Goal: Task Accomplishment & Management: Manage account settings

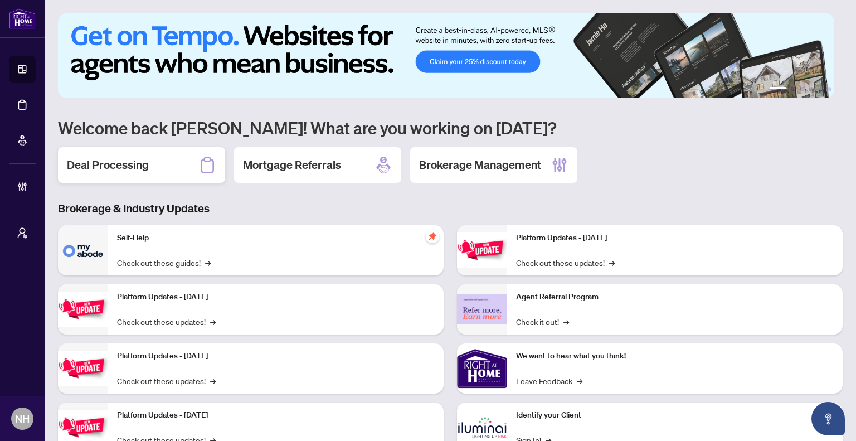
click at [107, 162] on h2 "Deal Processing" at bounding box center [108, 165] width 82 height 16
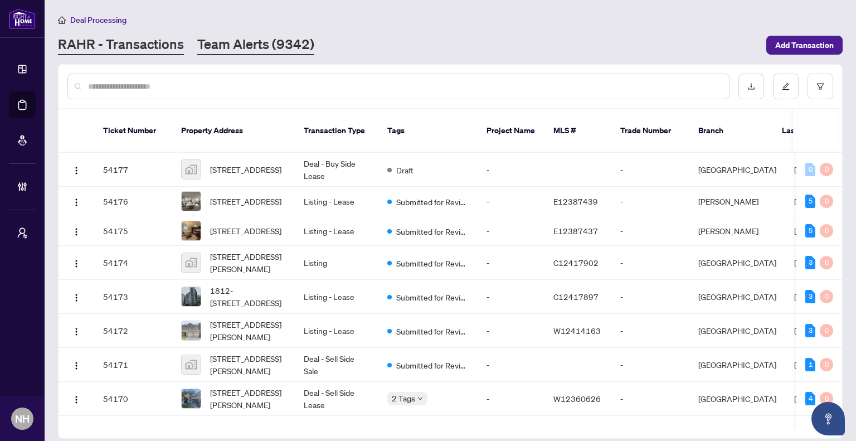
click at [278, 52] on link "Team Alerts (9342)" at bounding box center [255, 45] width 117 height 20
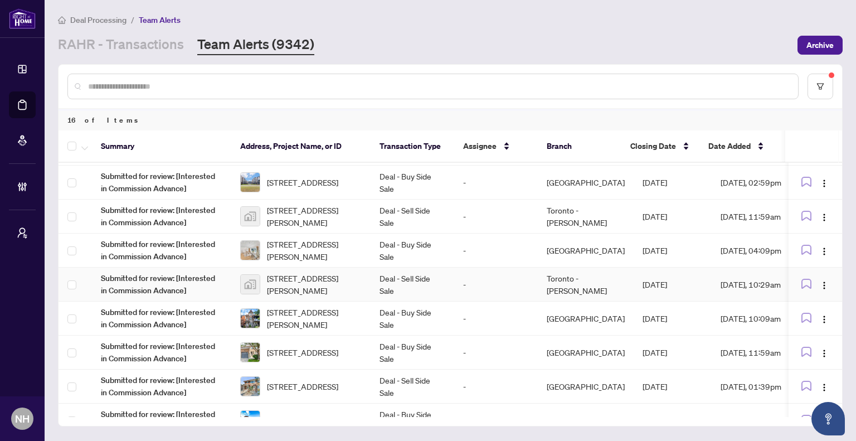
scroll to position [223, 0]
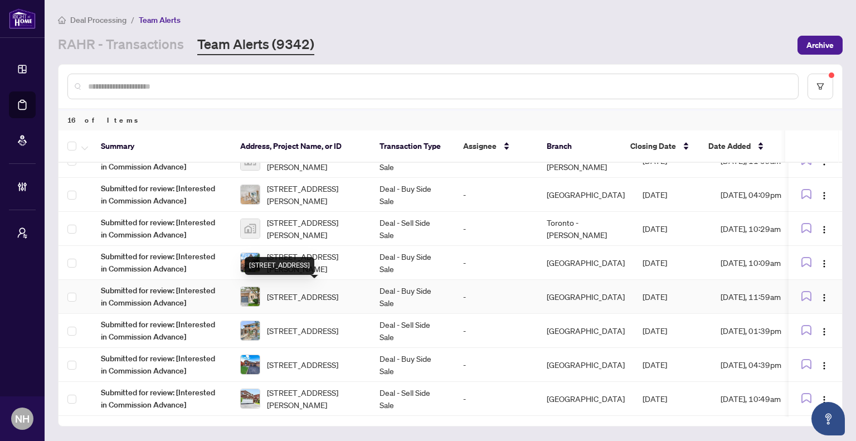
click at [316, 290] on span "5-1015 Galesway Blvd, Mississauga, Ontario L5V 3B2, Canada" at bounding box center [302, 296] width 71 height 12
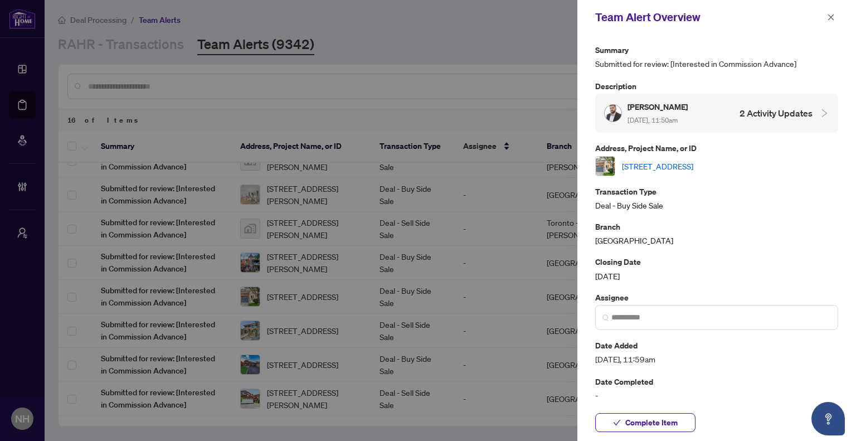
click at [656, 165] on link "5-1015 Galesway Blvd, Mississauga, Ontario L5V 3B2, Canada" at bounding box center [657, 166] width 71 height 12
click at [833, 14] on icon "close" at bounding box center [831, 17] width 8 height 8
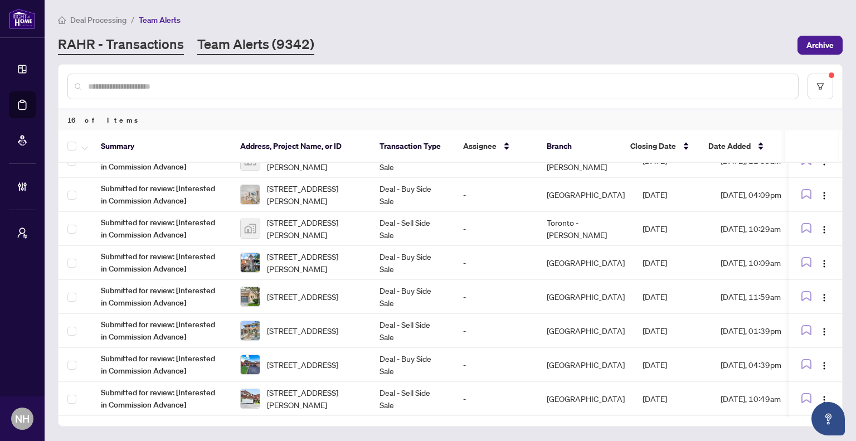
click at [140, 38] on link "RAHR - Transactions" at bounding box center [121, 45] width 126 height 20
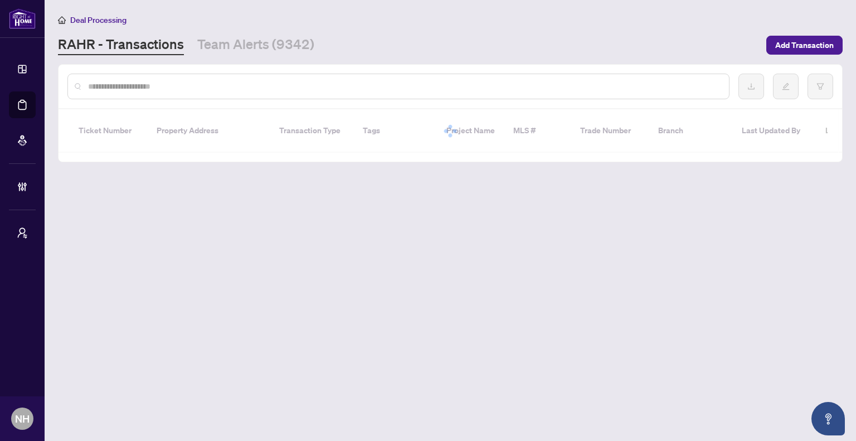
click at [207, 91] on input "text" at bounding box center [404, 86] width 632 height 12
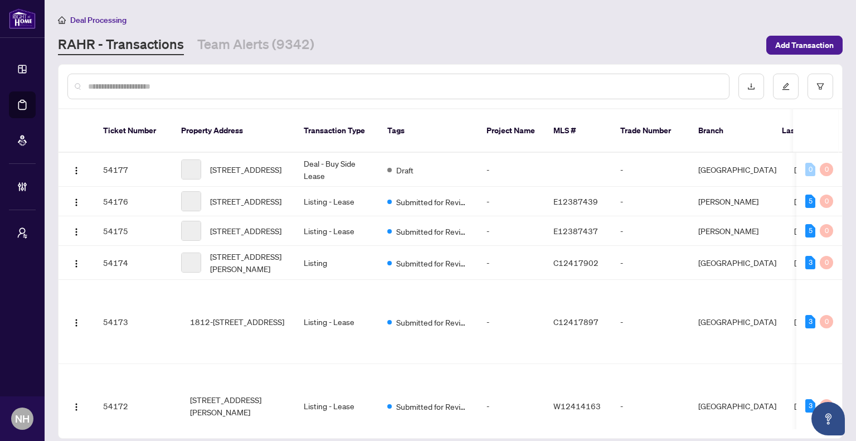
paste input "**********"
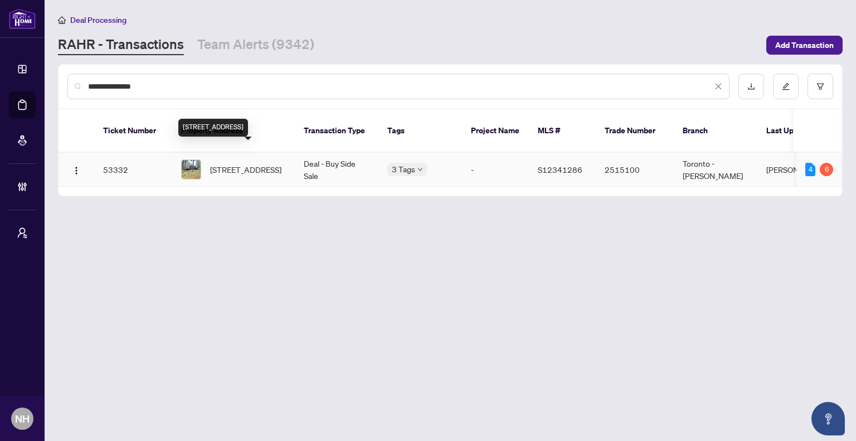
type input "**********"
click at [257, 163] on span "3179 Pioneer Rd, Severn, Ontario K0K 1E0, Canada" at bounding box center [245, 169] width 71 height 12
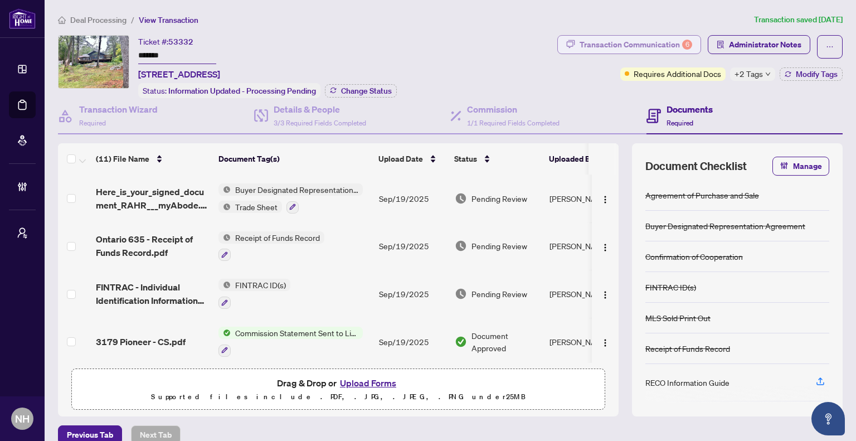
click at [588, 47] on div "Transaction Communication 6" at bounding box center [635, 45] width 113 height 18
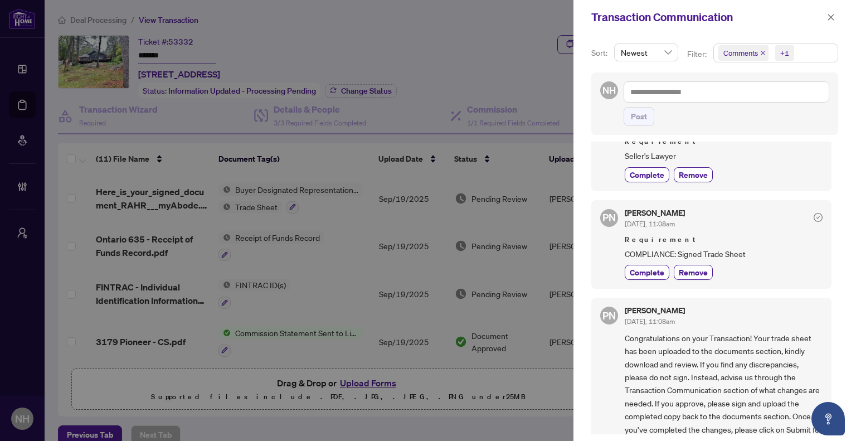
scroll to position [390, 0]
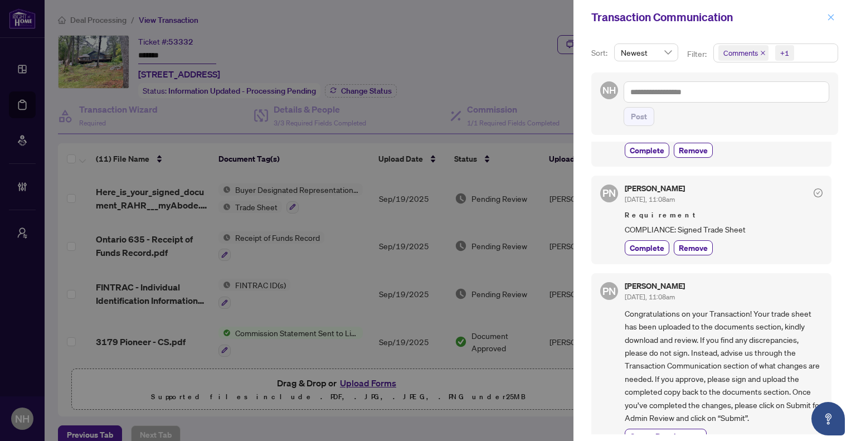
click at [829, 13] on icon "close" at bounding box center [831, 17] width 8 height 8
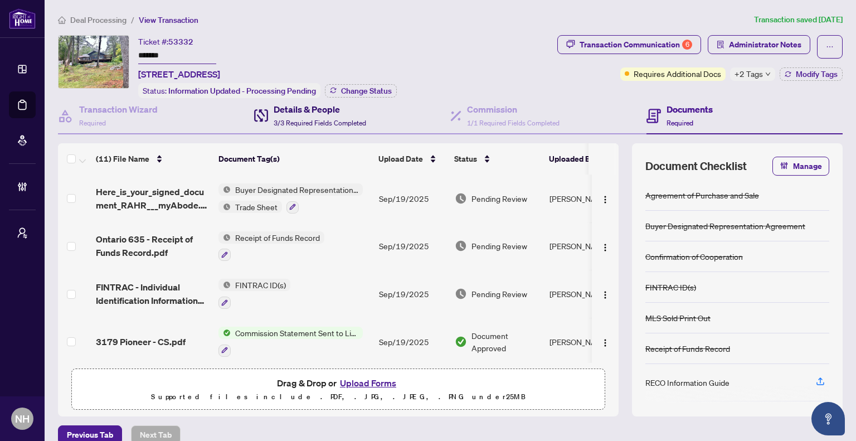
click at [334, 113] on h4 "Details & People" at bounding box center [319, 108] width 92 height 13
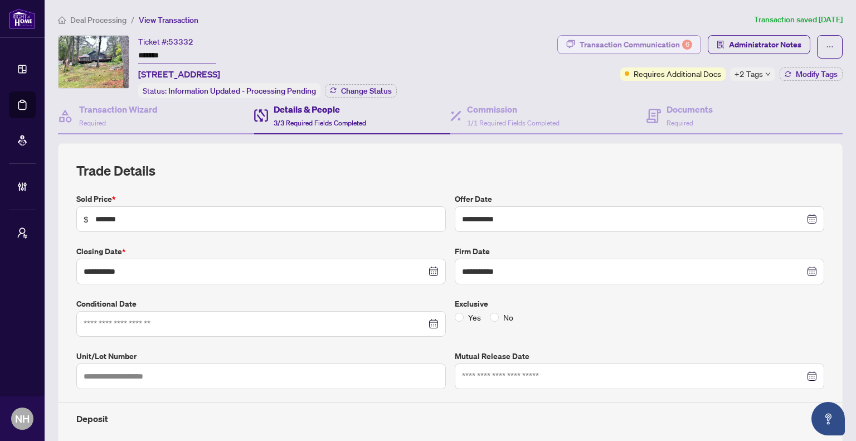
click at [634, 46] on div "Transaction Communication 6" at bounding box center [635, 45] width 113 height 18
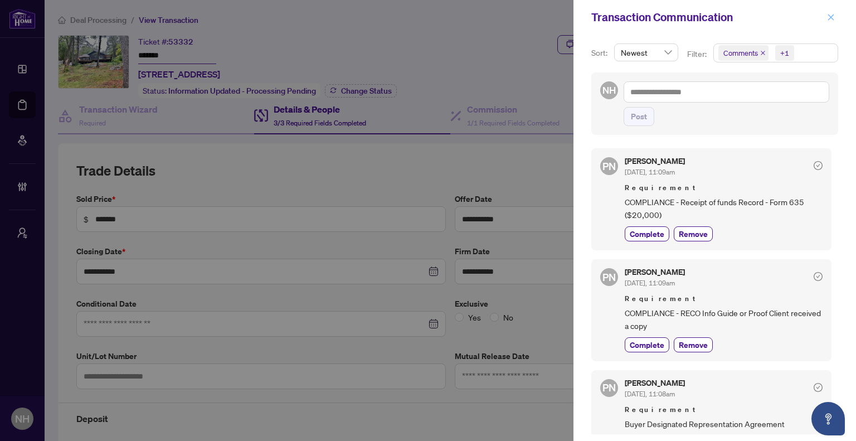
click at [833, 17] on icon "close" at bounding box center [831, 17] width 8 height 8
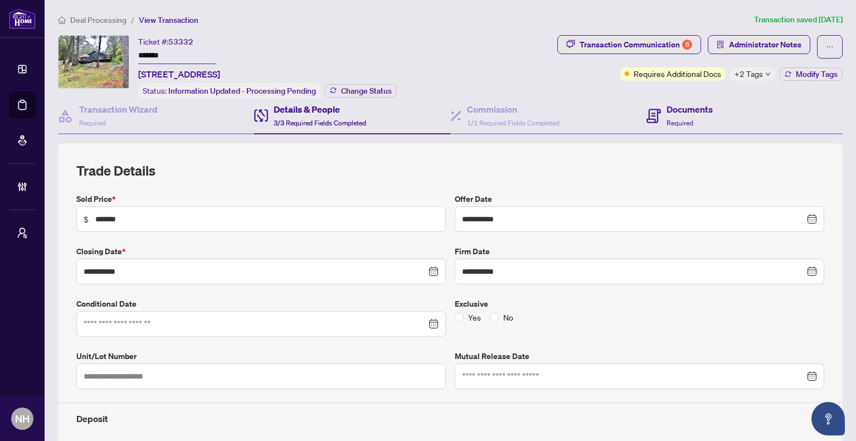
click at [717, 124] on div "Documents Required" at bounding box center [744, 116] width 196 height 36
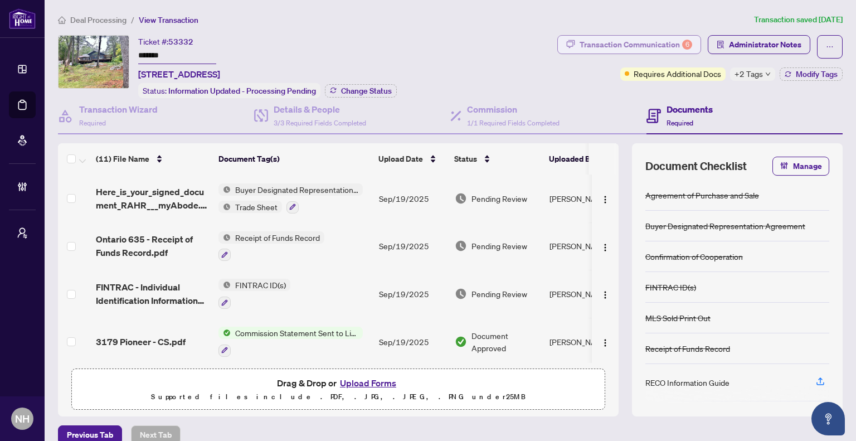
click at [593, 44] on div "Transaction Communication 6" at bounding box center [635, 45] width 113 height 18
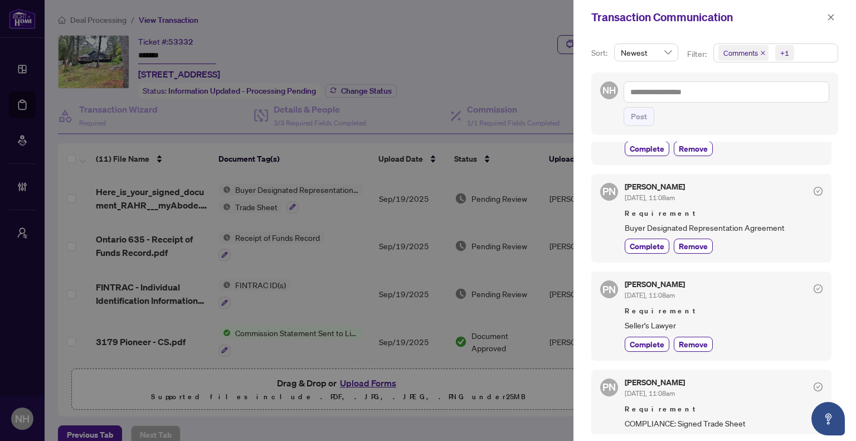
scroll to position [111, 0]
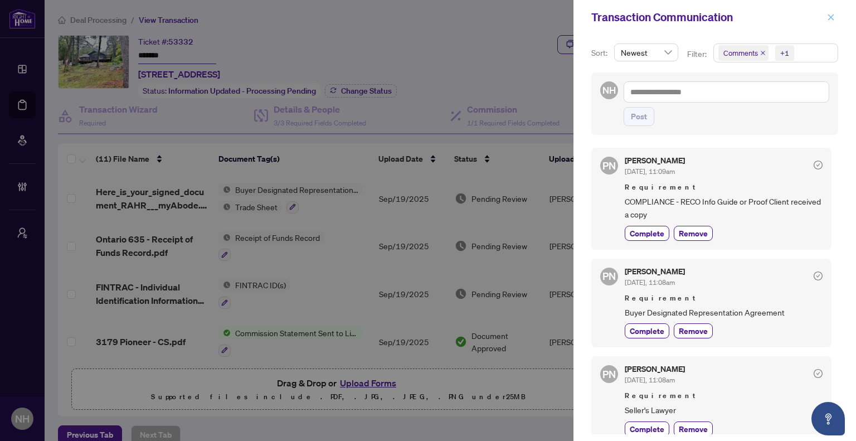
click at [829, 18] on icon "close" at bounding box center [831, 17] width 8 height 8
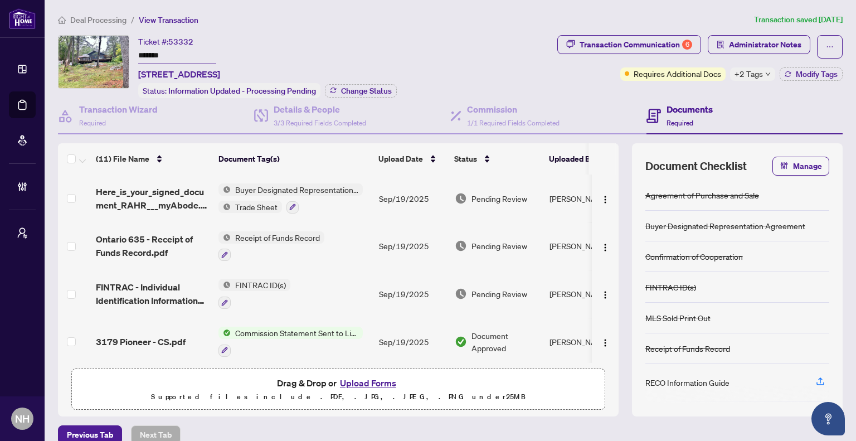
click at [116, 20] on span "Deal Processing" at bounding box center [98, 20] width 56 height 10
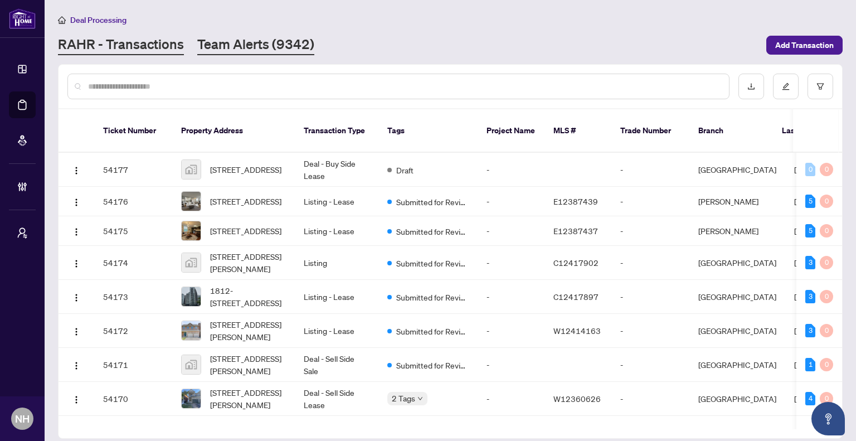
click at [246, 45] on link "Team Alerts (9342)" at bounding box center [255, 45] width 117 height 20
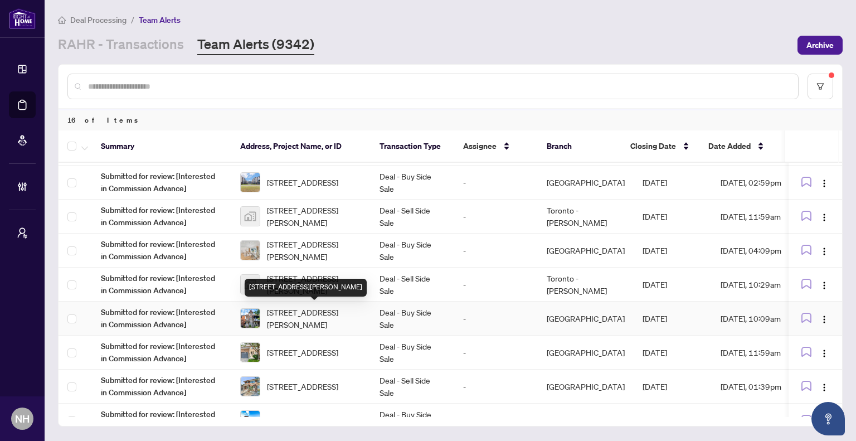
scroll to position [223, 0]
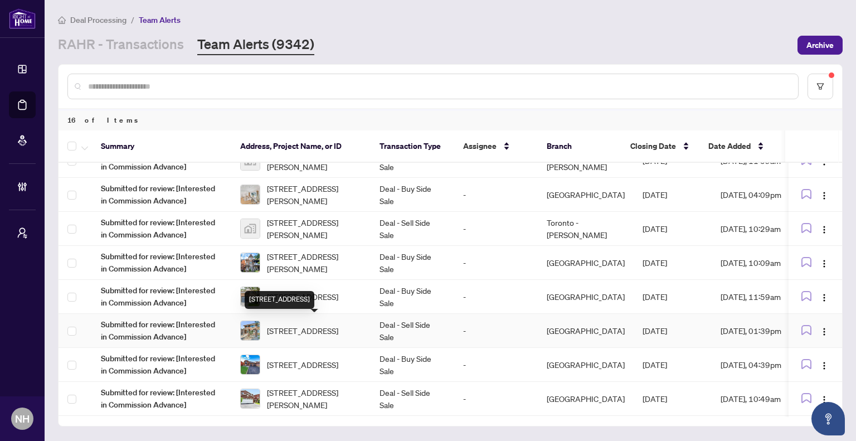
click at [314, 325] on span "[STREET_ADDRESS]" at bounding box center [302, 330] width 71 height 12
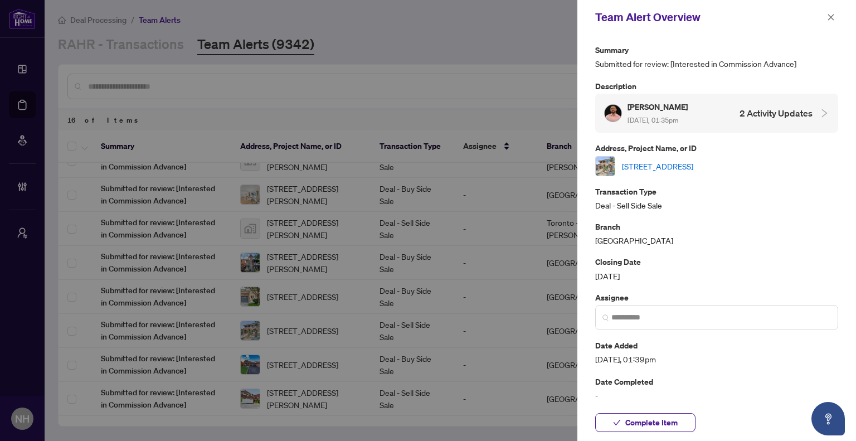
click at [690, 169] on link "[STREET_ADDRESS]" at bounding box center [657, 166] width 71 height 12
click at [829, 16] on icon "close" at bounding box center [831, 17] width 6 height 6
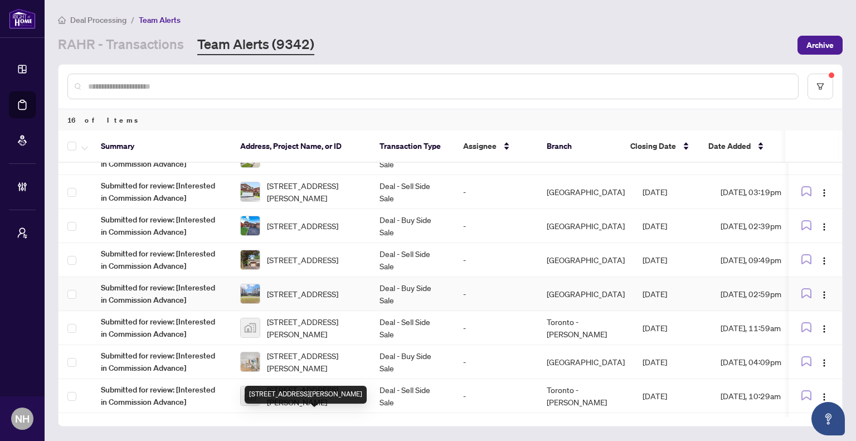
scroll to position [0, 0]
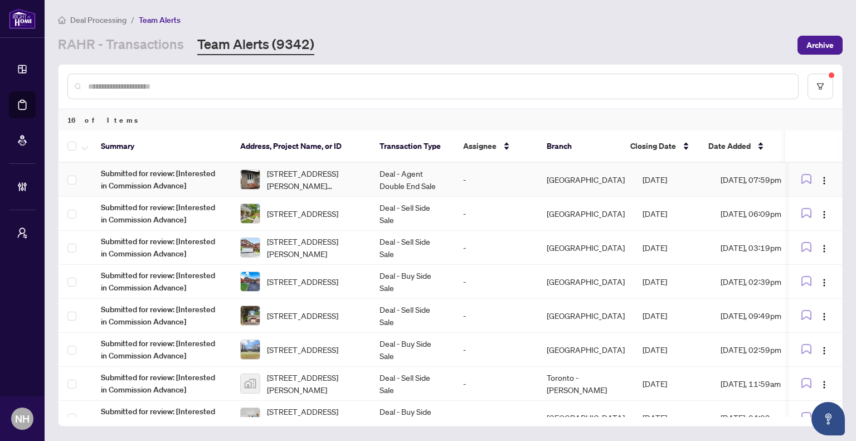
click at [372, 180] on td "Deal - Agent Double End Sale" at bounding box center [412, 180] width 84 height 34
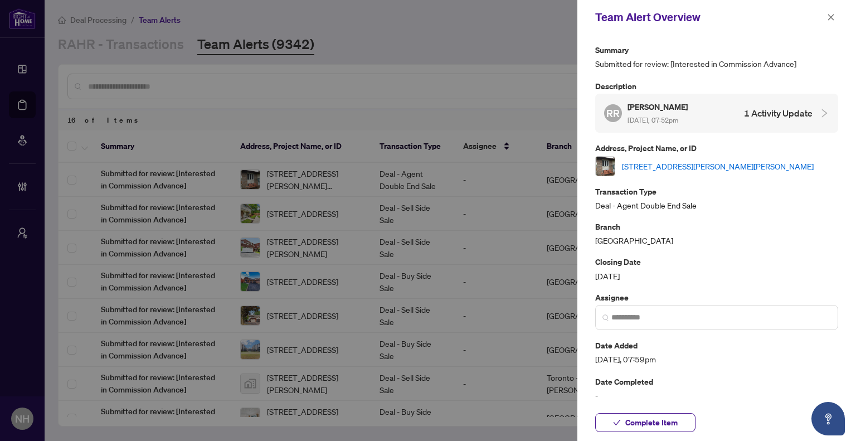
click at [750, 164] on link "[STREET_ADDRESS][PERSON_NAME][PERSON_NAME]" at bounding box center [718, 166] width 192 height 12
click at [829, 16] on icon "close" at bounding box center [831, 17] width 6 height 6
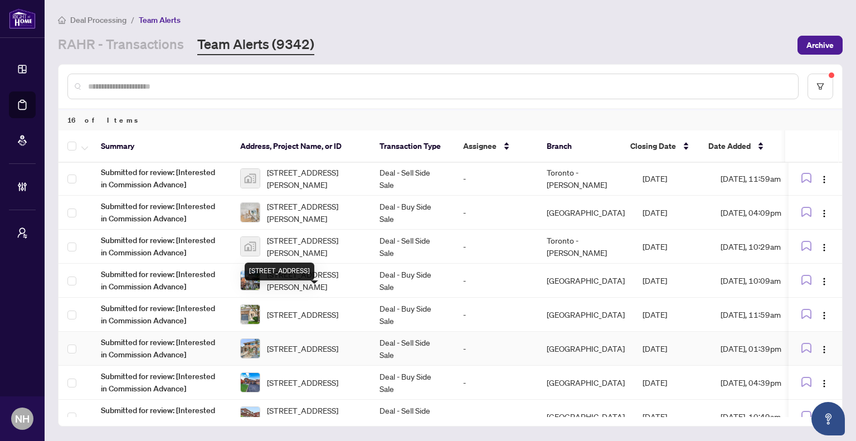
scroll to position [223, 0]
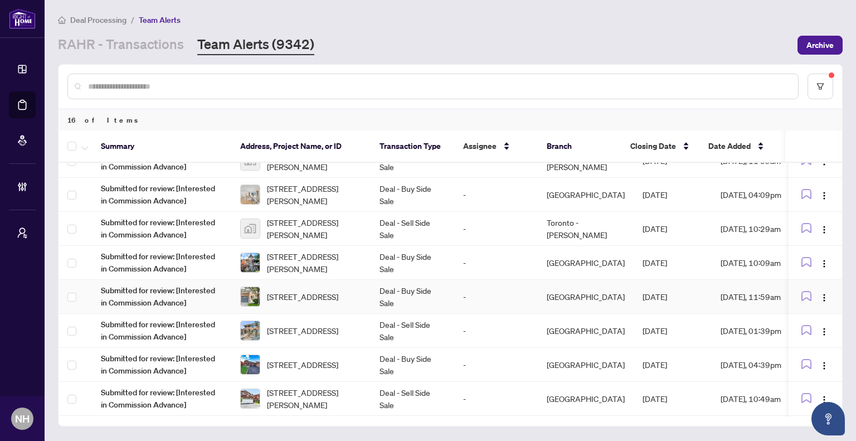
click at [412, 292] on td "Deal - Buy Side Sale" at bounding box center [412, 297] width 84 height 34
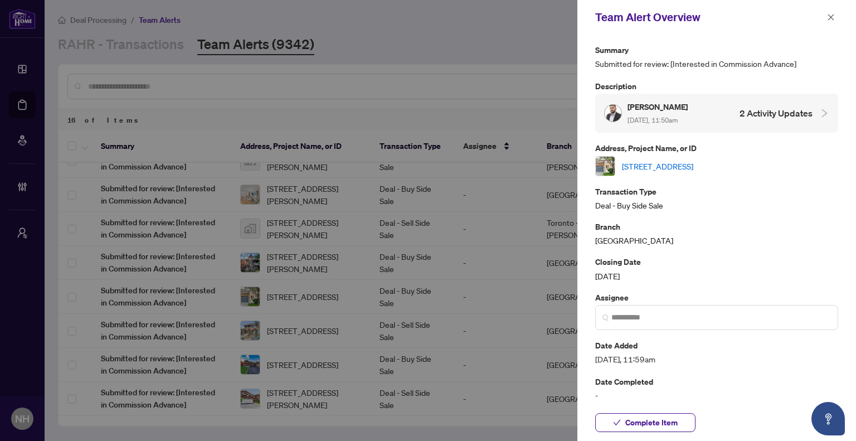
click at [693, 162] on link "[STREET_ADDRESS]" at bounding box center [657, 166] width 71 height 12
click at [833, 17] on icon "close" at bounding box center [831, 17] width 8 height 8
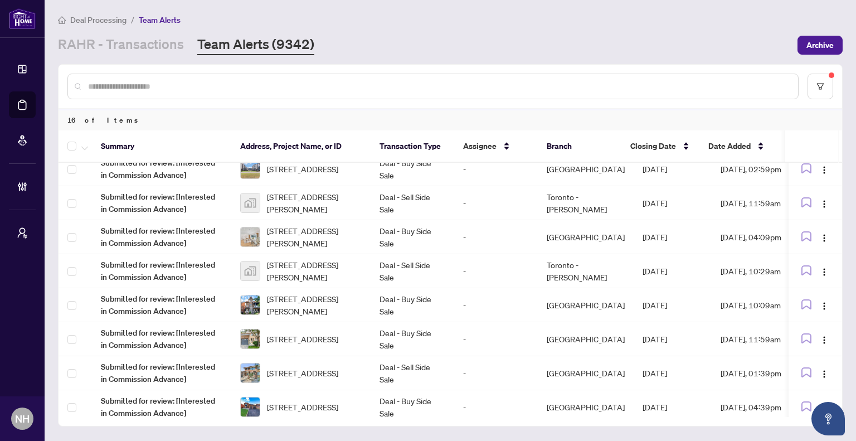
scroll to position [179, 0]
click at [329, 334] on span "[STREET_ADDRESS]" at bounding box center [302, 340] width 71 height 12
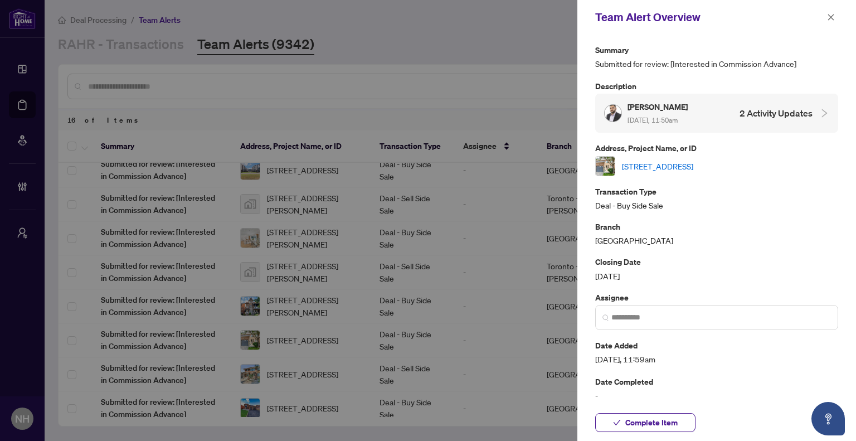
click at [675, 166] on link "[STREET_ADDRESS]" at bounding box center [657, 166] width 71 height 12
click at [829, 15] on icon "close" at bounding box center [831, 17] width 8 height 8
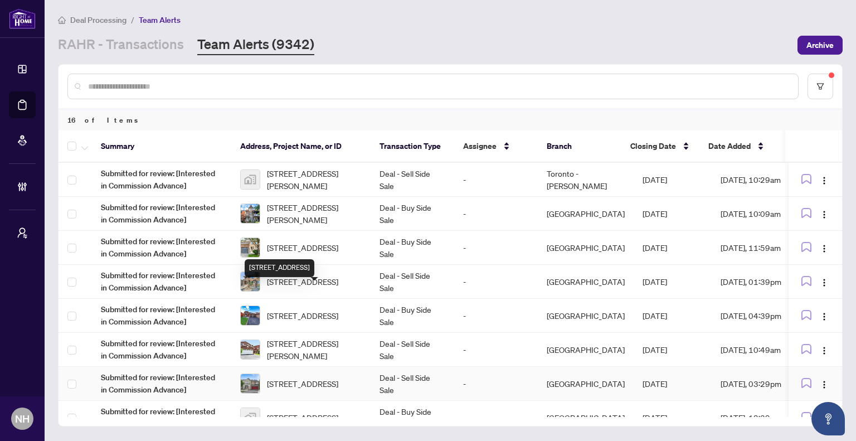
scroll to position [291, 0]
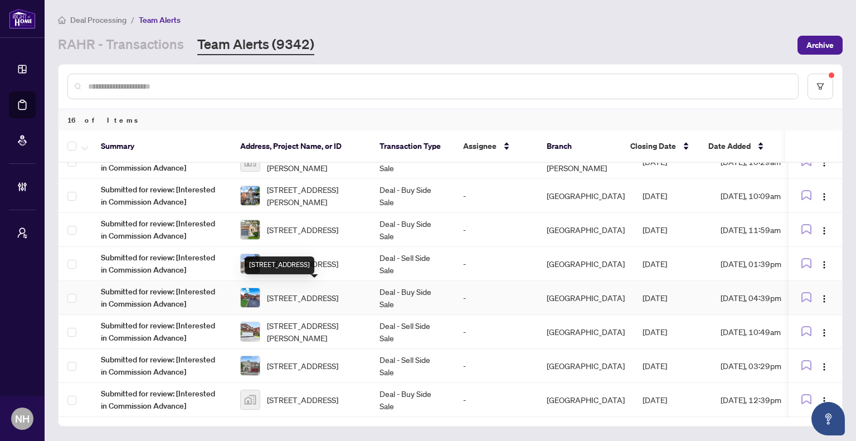
click at [321, 298] on span "[STREET_ADDRESS]" at bounding box center [302, 297] width 71 height 12
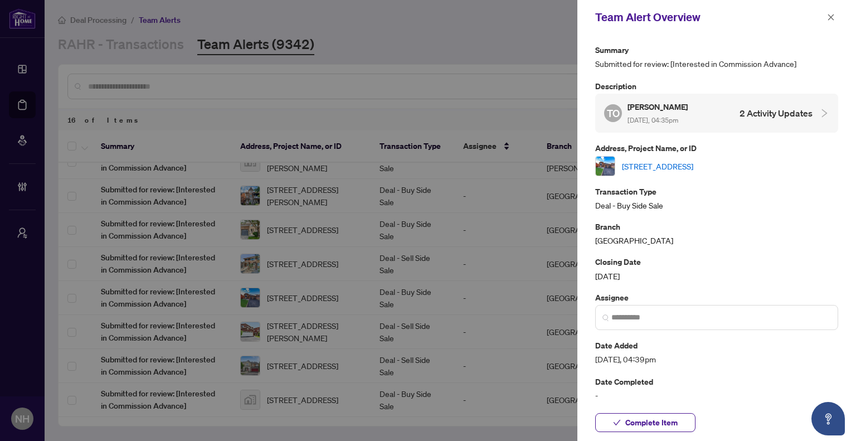
click at [693, 166] on link "[STREET_ADDRESS]" at bounding box center [657, 166] width 71 height 12
click at [833, 16] on icon "close" at bounding box center [831, 17] width 8 height 8
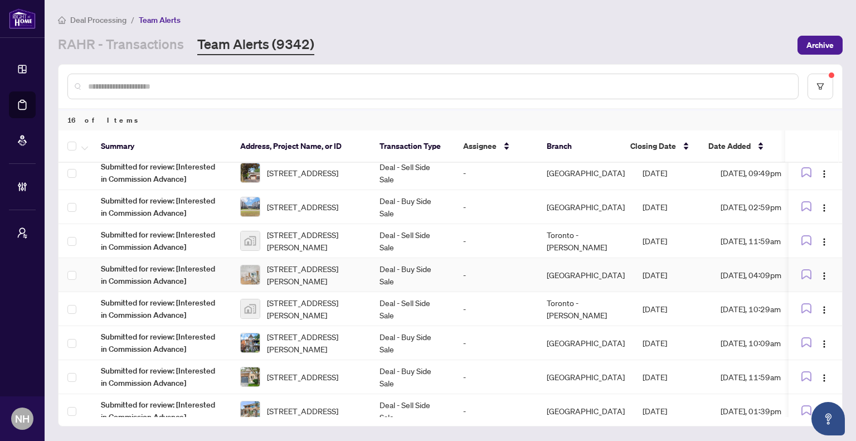
scroll to position [124, 0]
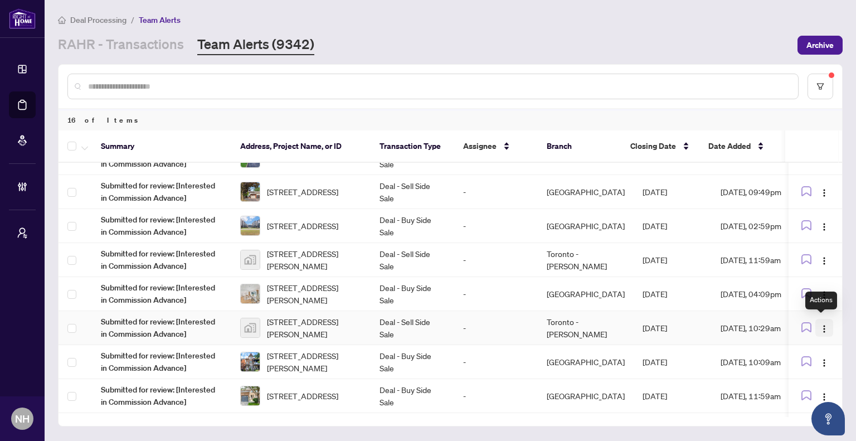
click at [820, 325] on img "button" at bounding box center [823, 328] width 9 height 9
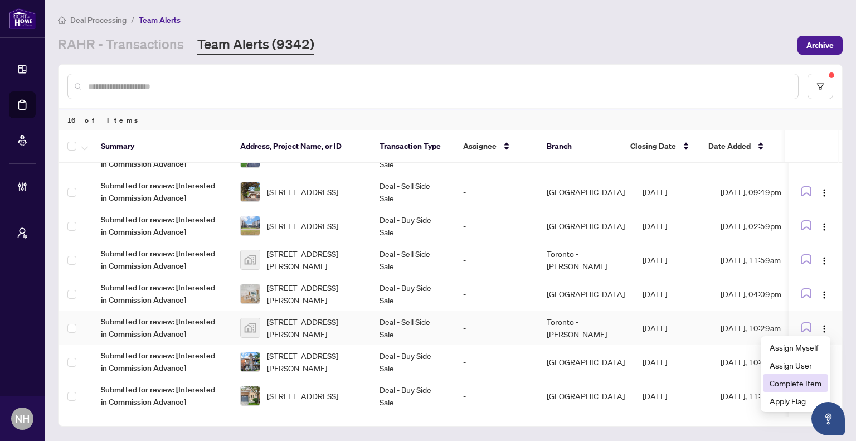
click at [809, 378] on span "Complete Item" at bounding box center [795, 383] width 52 height 12
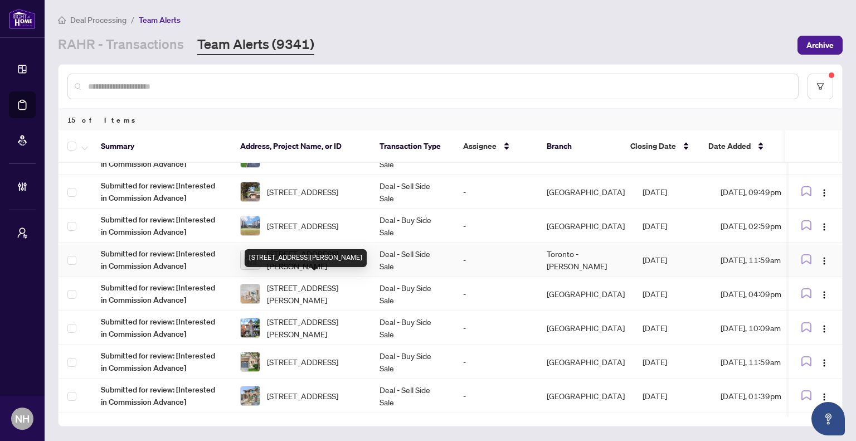
scroll to position [68, 0]
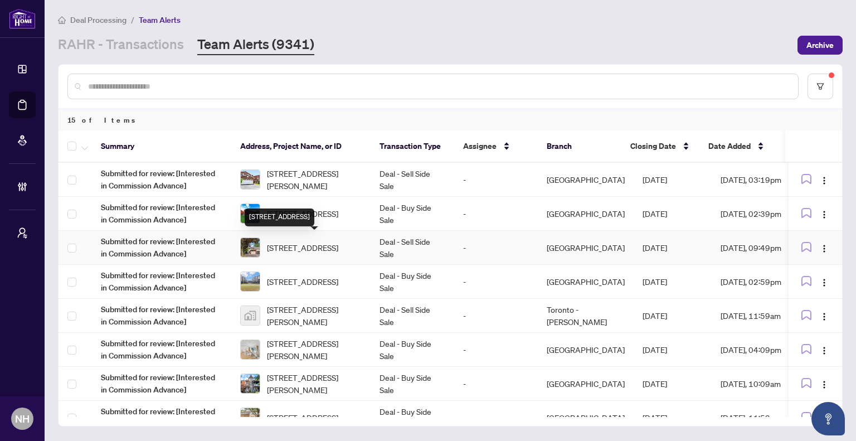
click at [336, 245] on span "35 Barrington Cres, Brampton, Ontario L6Z 1N2, Canada" at bounding box center [302, 247] width 71 height 12
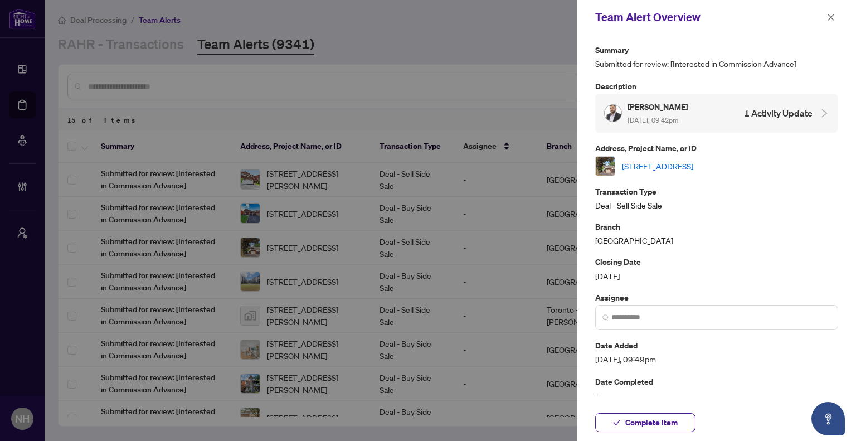
click at [693, 170] on link "35 Barrington Cres, Brampton, Ontario L6Z 1N2, Canada" at bounding box center [657, 166] width 71 height 12
click at [833, 14] on icon "close" at bounding box center [831, 17] width 8 height 8
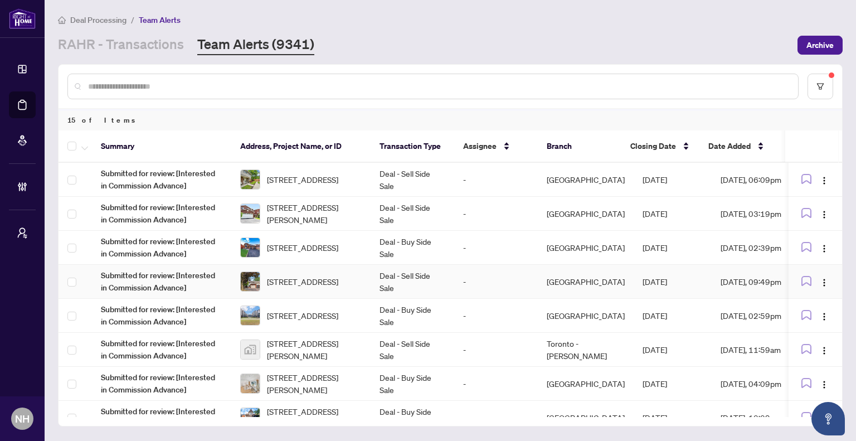
scroll to position [0, 0]
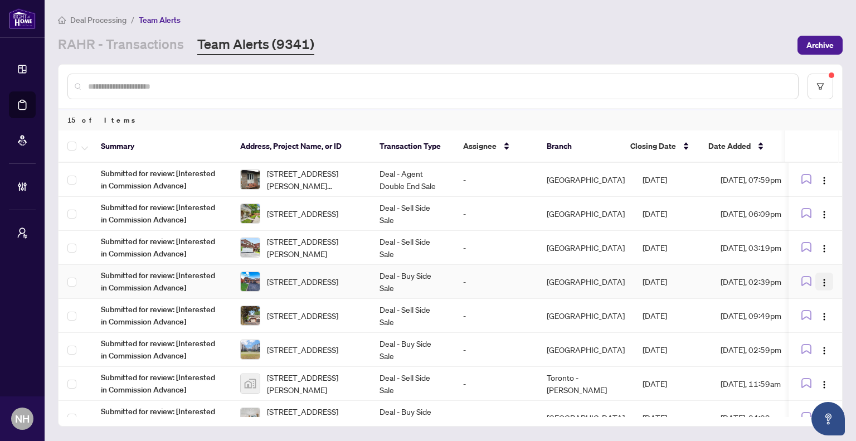
click at [824, 280] on img "button" at bounding box center [823, 282] width 9 height 9
click at [804, 337] on span "Complete Item" at bounding box center [795, 337] width 52 height 12
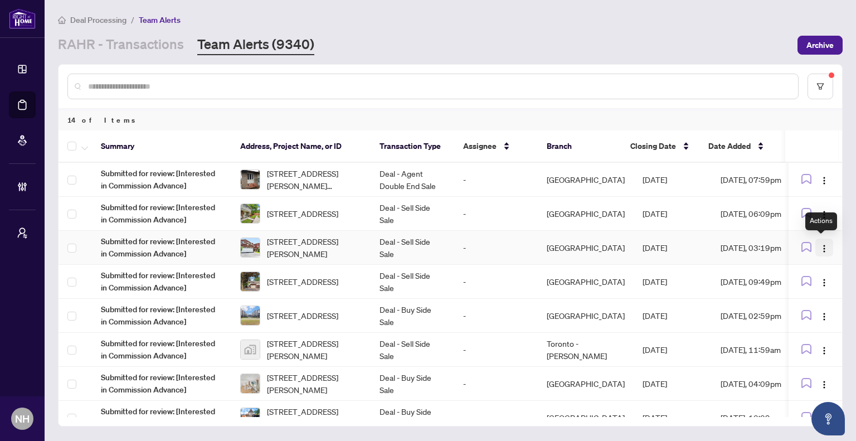
click at [824, 248] on img "button" at bounding box center [823, 248] width 9 height 9
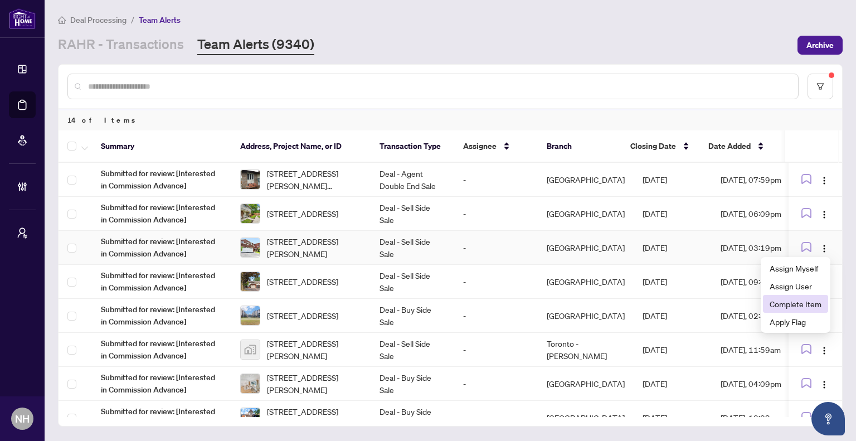
click at [795, 304] on span "Complete Item" at bounding box center [795, 303] width 52 height 12
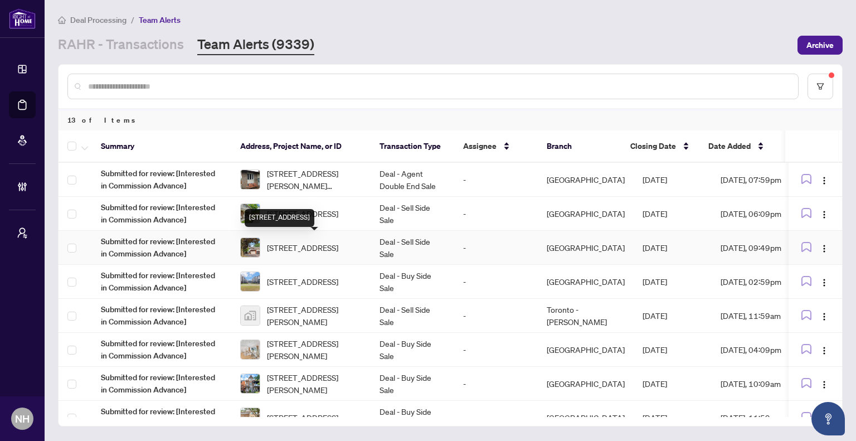
click at [311, 241] on span "35 Barrington Cres, Brampton, Ontario L6Z 1N2, Canada" at bounding box center [302, 247] width 71 height 12
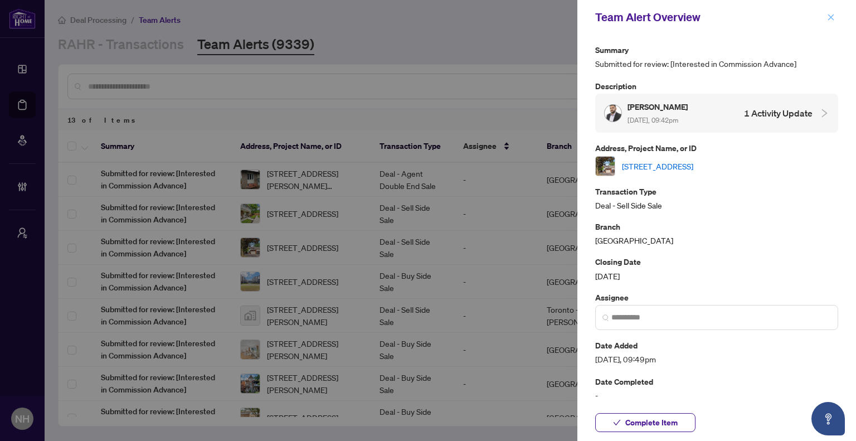
click at [834, 20] on icon "close" at bounding box center [831, 17] width 8 height 8
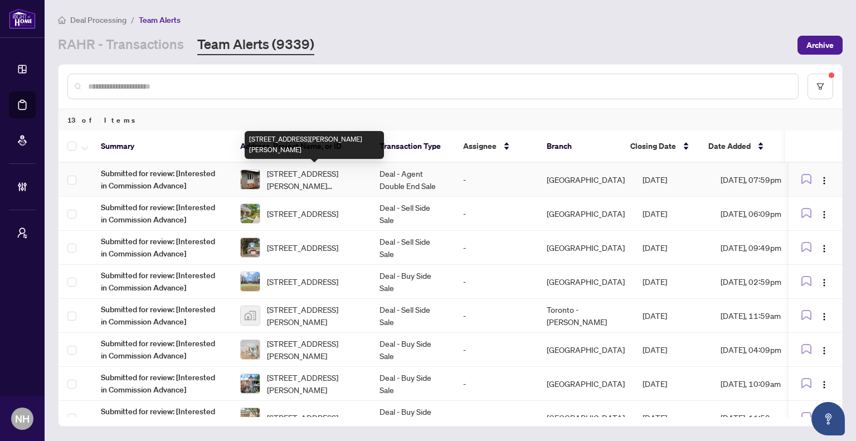
click at [309, 183] on span "490 Dalrymple Dr, Clarence-Rockland, Ontario K4K 1G7, Canada" at bounding box center [314, 179] width 95 height 25
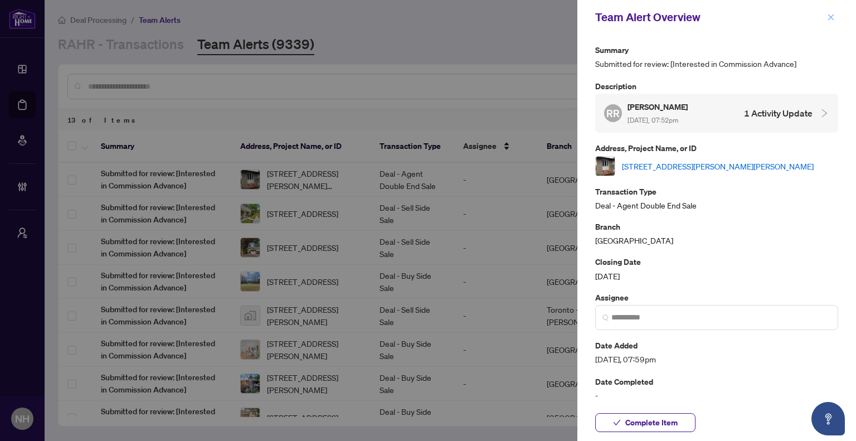
click at [831, 21] on icon "close" at bounding box center [831, 17] width 8 height 8
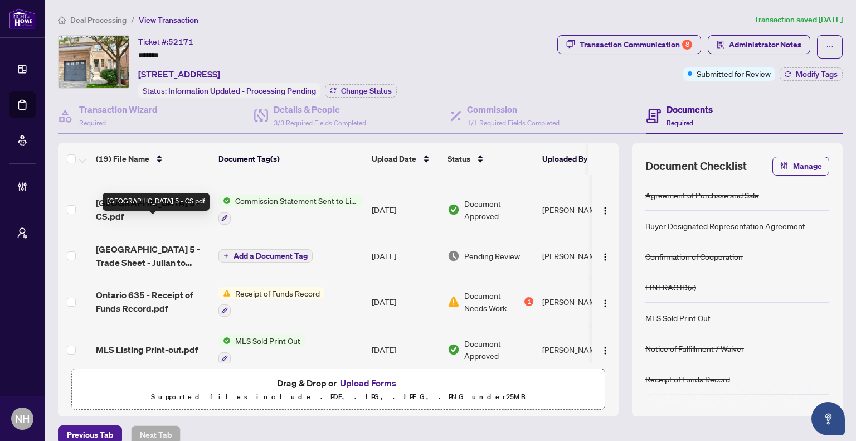
scroll to position [56, 0]
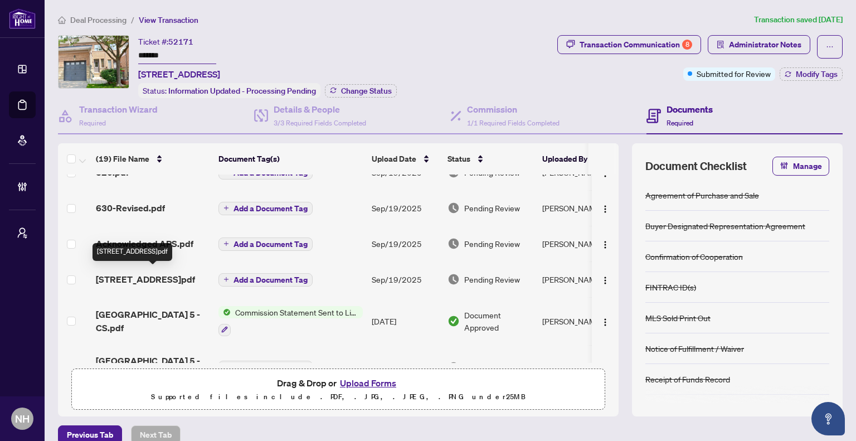
click at [161, 278] on span "635 - 1015 Galesway BLVD unit 5.pdf" at bounding box center [145, 278] width 99 height 13
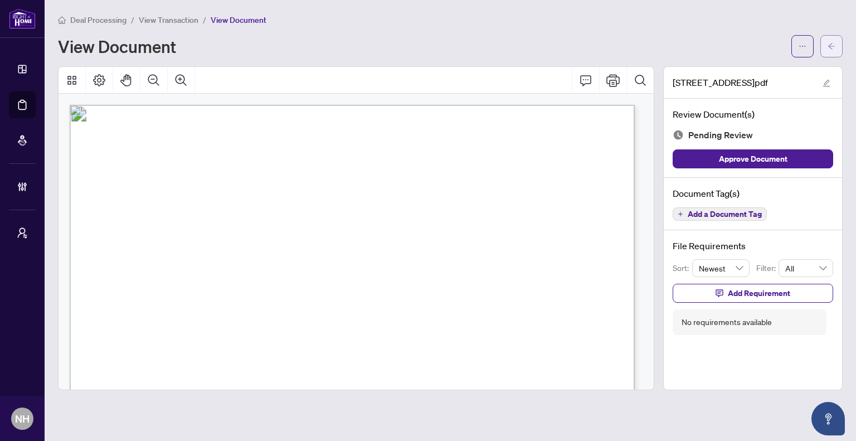
click at [839, 48] on button "button" at bounding box center [831, 46] width 22 height 22
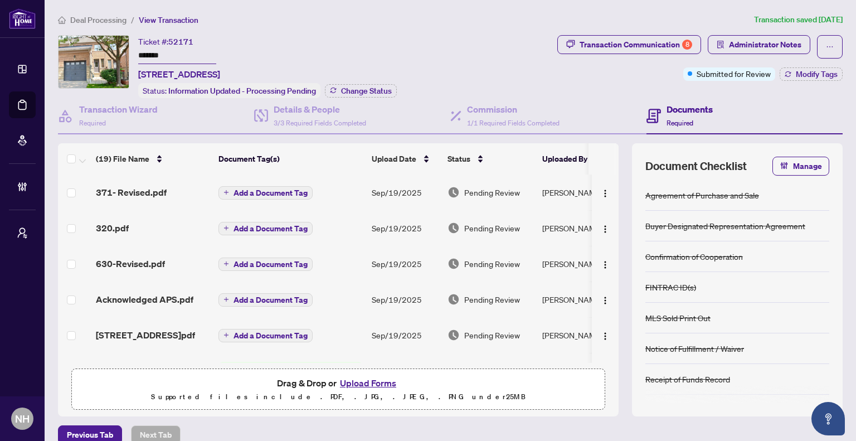
click at [139, 265] on span "630-Revised.pdf" at bounding box center [130, 263] width 69 height 13
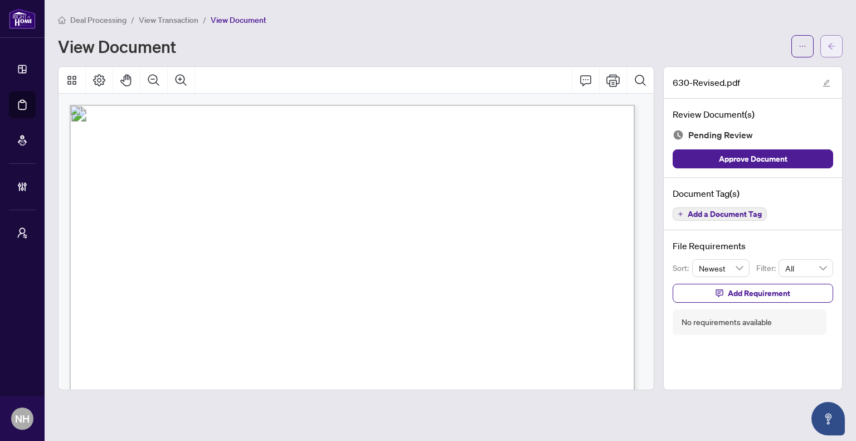
click at [834, 46] on icon "arrow-left" at bounding box center [831, 46] width 8 height 8
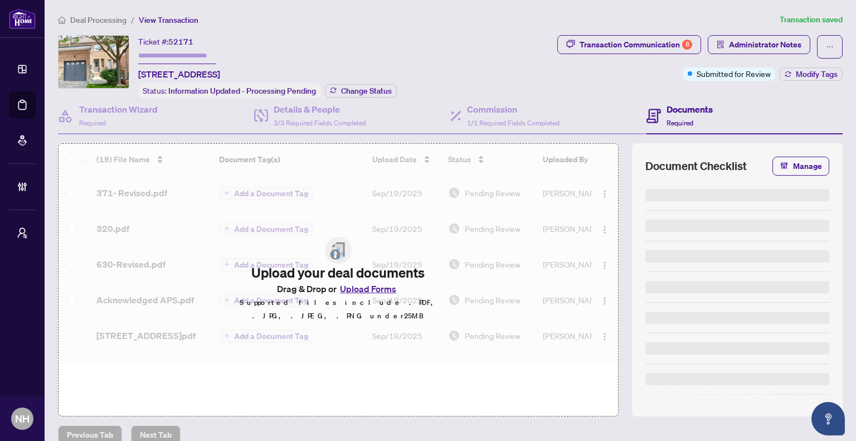
type input "*******"
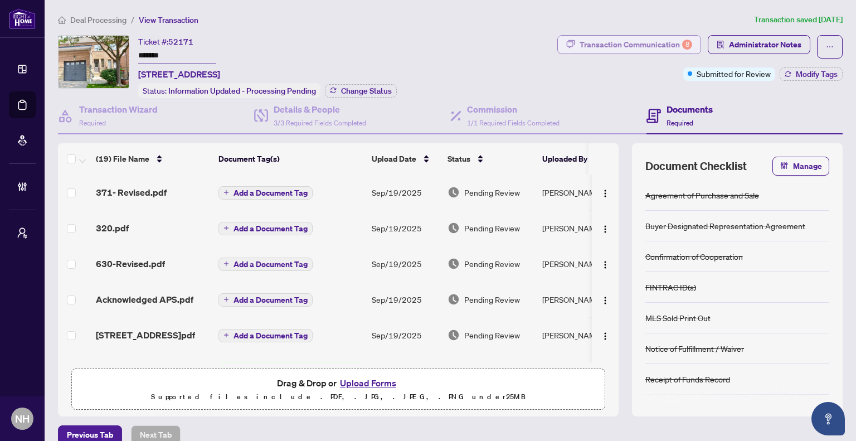
click at [617, 41] on div "Transaction Communication 8" at bounding box center [635, 45] width 113 height 18
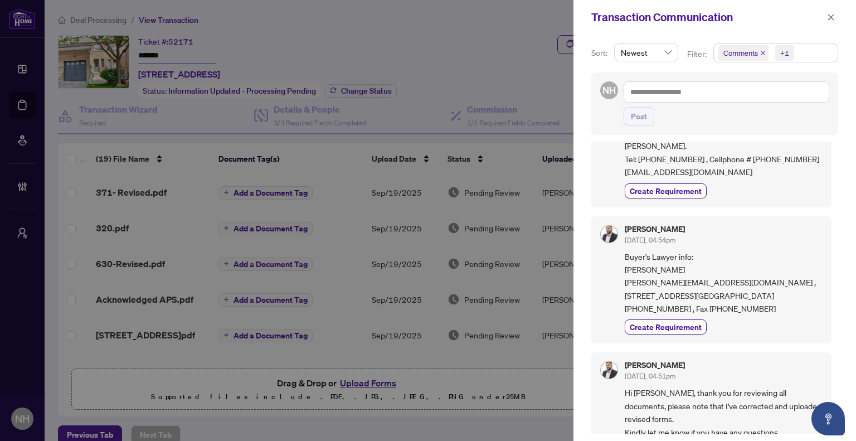
scroll to position [111, 0]
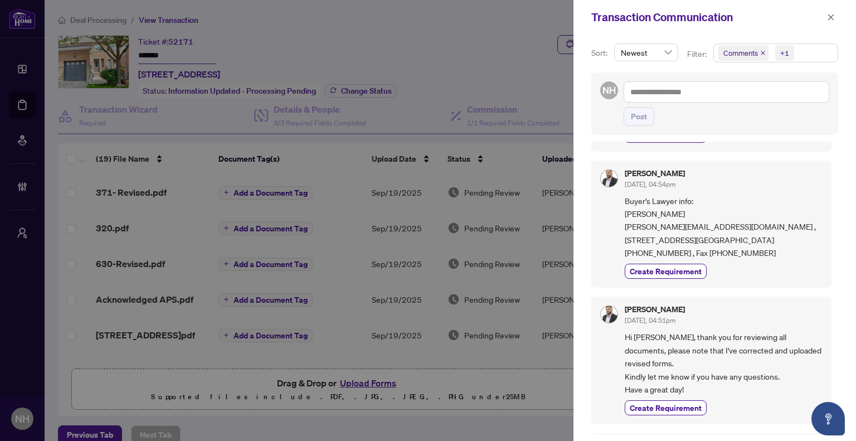
click at [762, 53] on icon "close" at bounding box center [763, 53] width 6 height 6
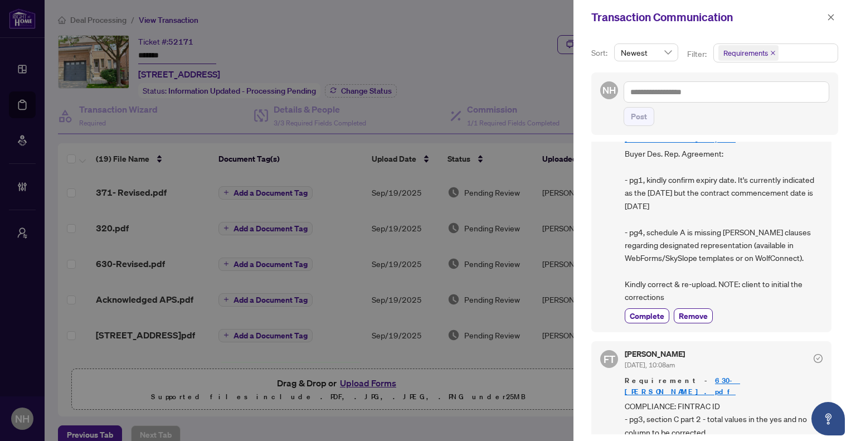
scroll to position [862, 0]
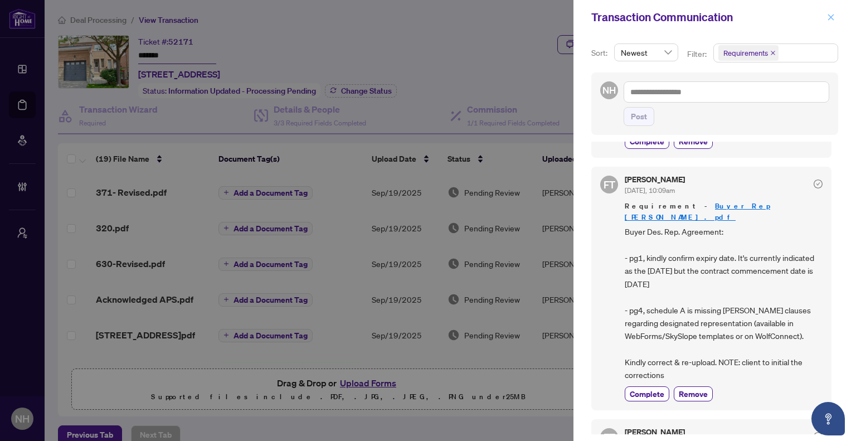
click at [832, 13] on icon "close" at bounding box center [831, 17] width 8 height 8
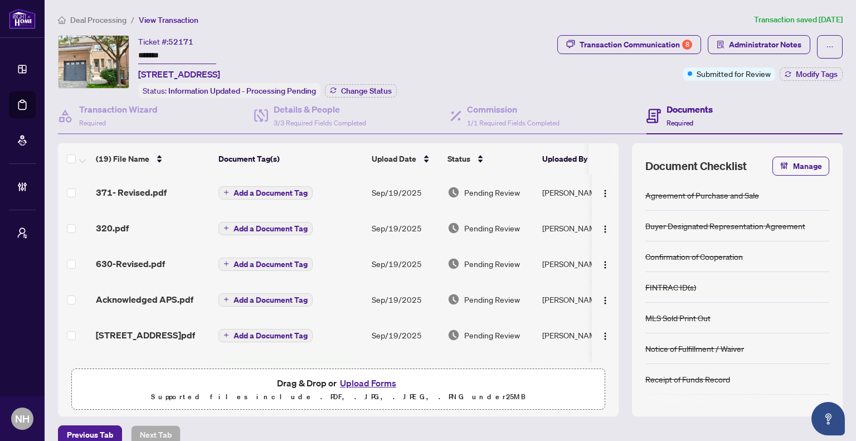
click at [116, 17] on span "Deal Processing" at bounding box center [98, 20] width 56 height 10
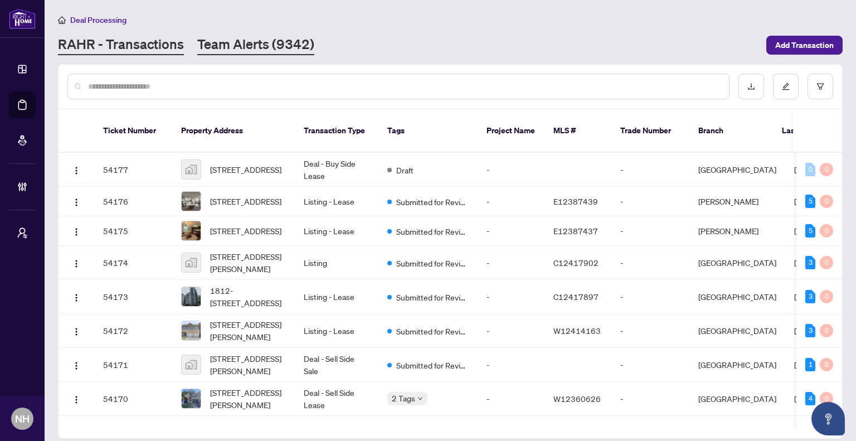
click at [271, 46] on link "Team Alerts (9342)" at bounding box center [255, 45] width 117 height 20
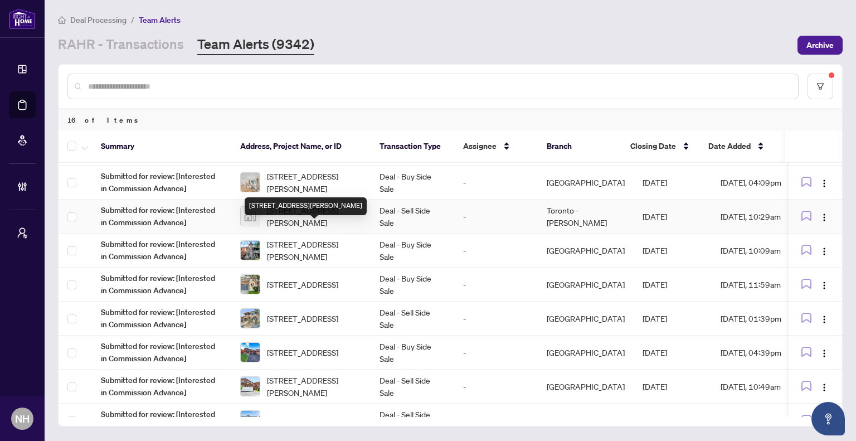
scroll to position [179, 0]
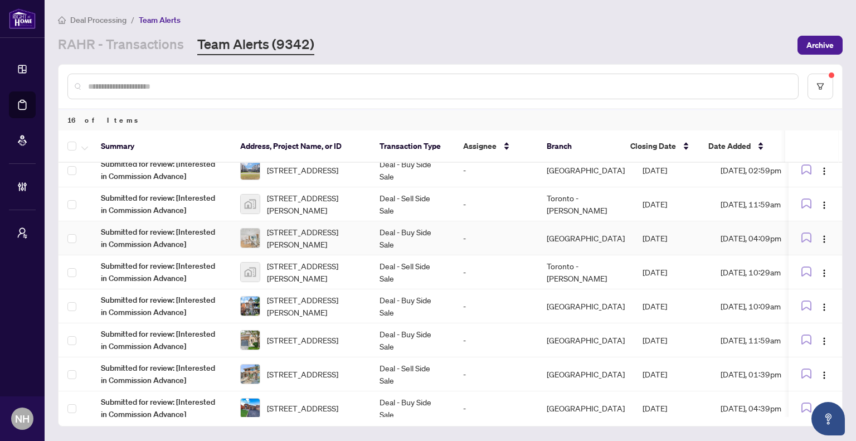
click at [392, 238] on td "Deal - Buy Side Sale" at bounding box center [412, 238] width 84 height 34
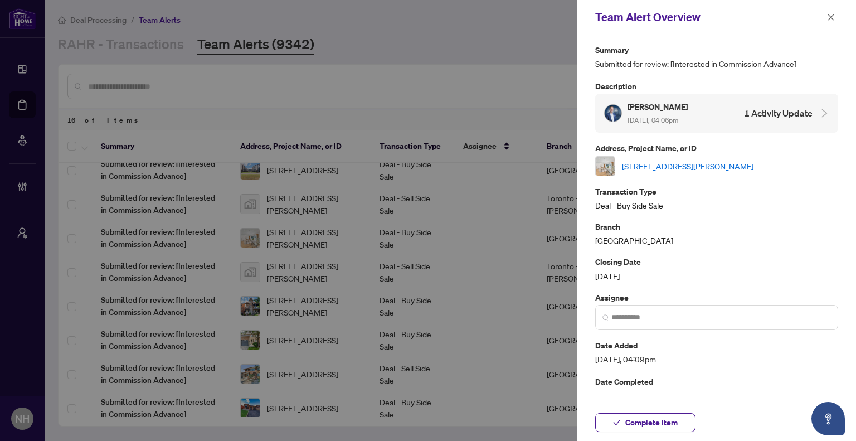
click at [753, 164] on link "[STREET_ADDRESS][PERSON_NAME]" at bounding box center [687, 166] width 131 height 12
click at [833, 17] on icon "close" at bounding box center [831, 17] width 8 height 8
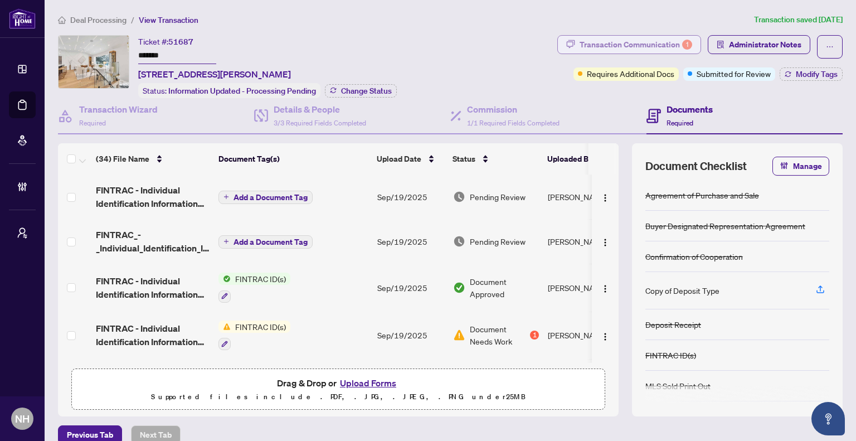
click at [631, 42] on div "Transaction Communication 1" at bounding box center [635, 45] width 113 height 18
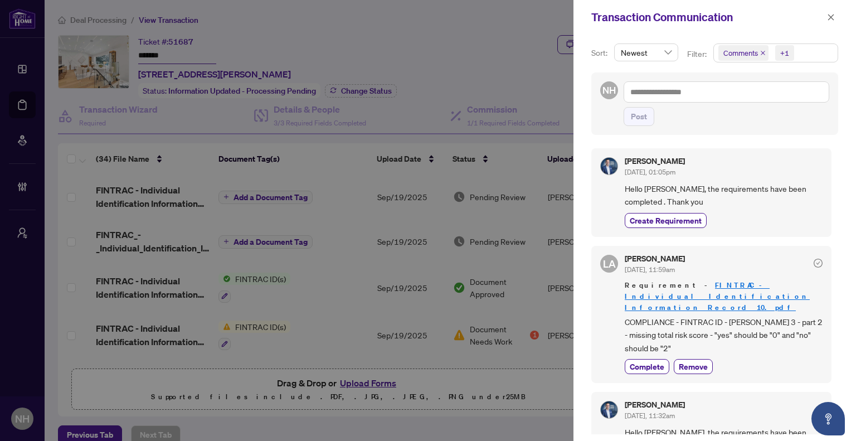
click at [760, 53] on icon "close" at bounding box center [763, 53] width 6 height 6
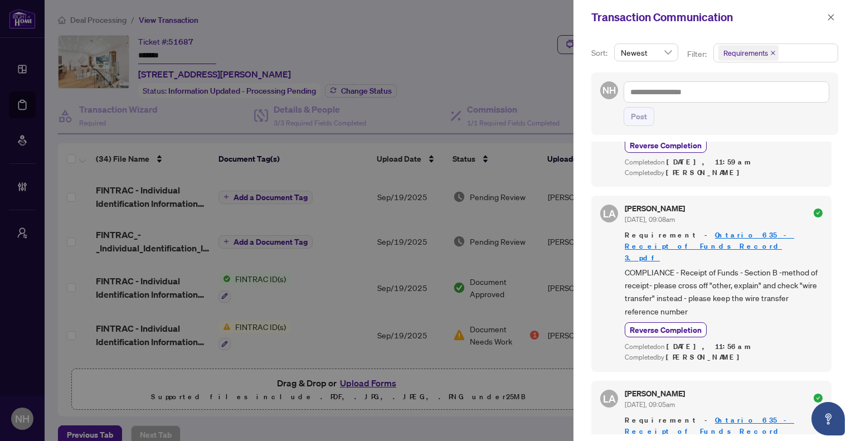
scroll to position [167, 0]
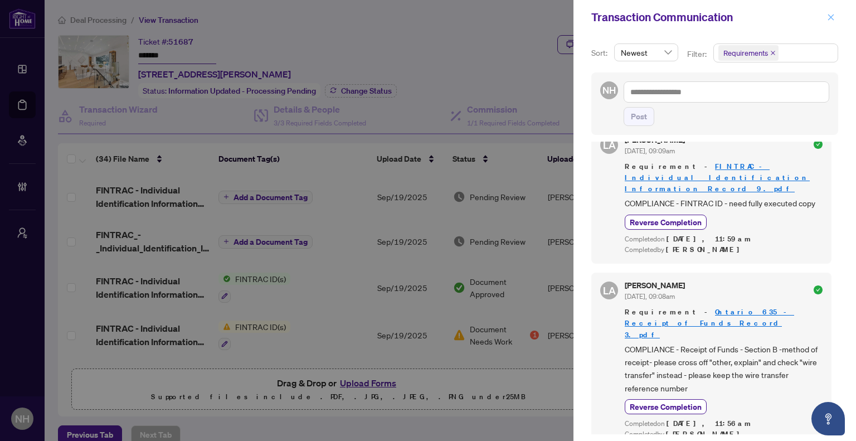
click at [827, 15] on icon "close" at bounding box center [831, 17] width 8 height 8
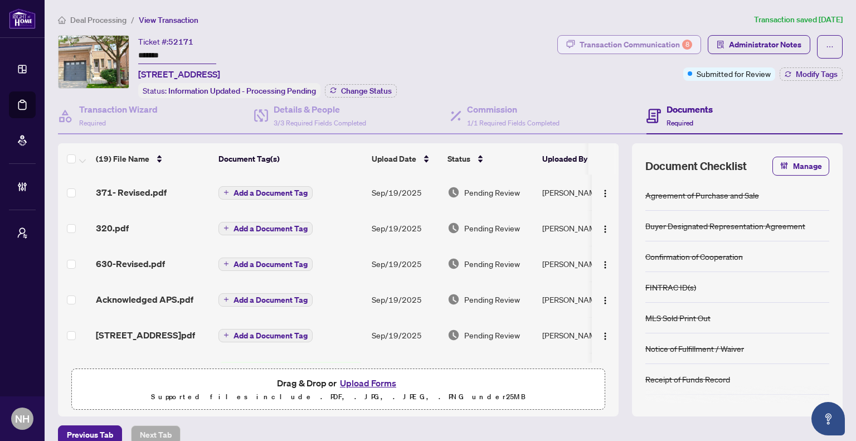
click at [614, 46] on div "Transaction Communication 8" at bounding box center [635, 45] width 113 height 18
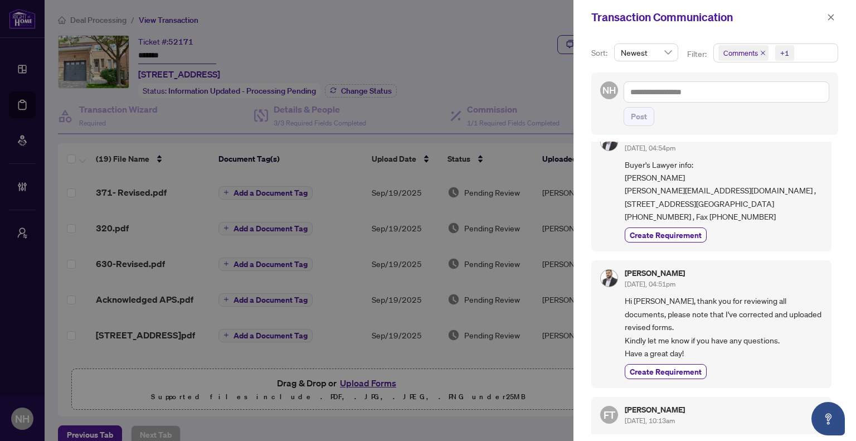
scroll to position [167, 0]
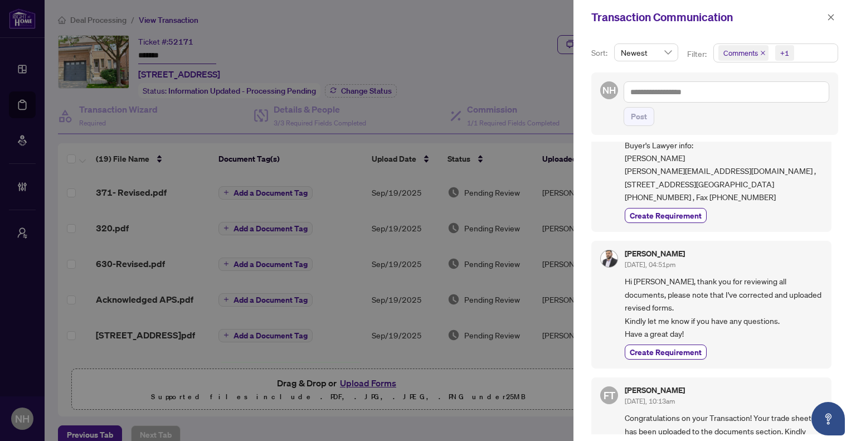
click at [763, 55] on icon "close" at bounding box center [762, 53] width 4 height 4
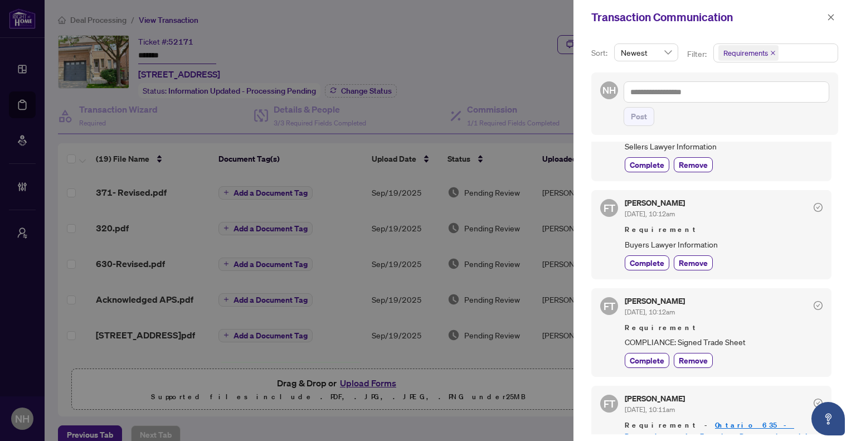
scroll to position [0, 0]
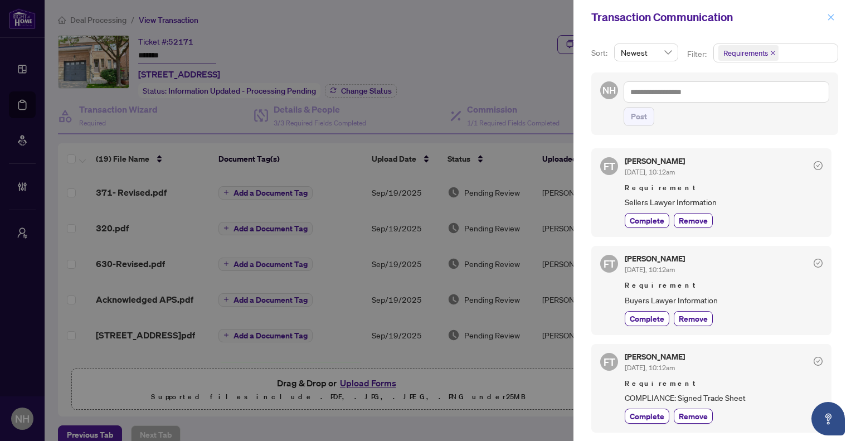
click at [831, 20] on icon "close" at bounding box center [831, 17] width 8 height 8
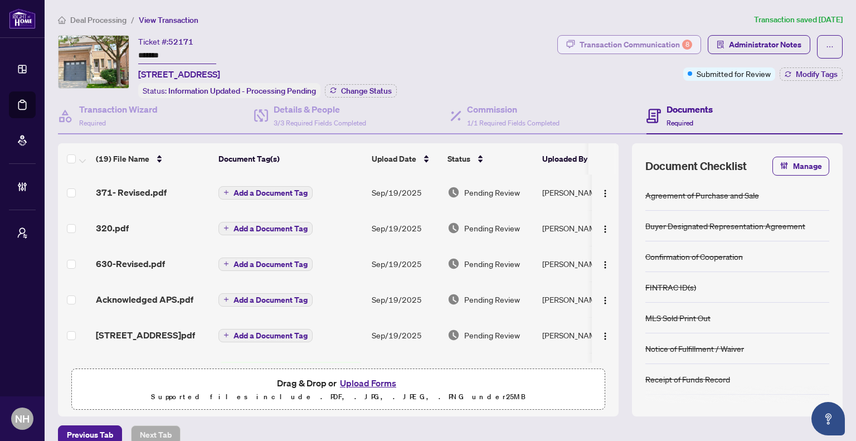
click at [602, 43] on div "Transaction Communication 8" at bounding box center [635, 45] width 113 height 18
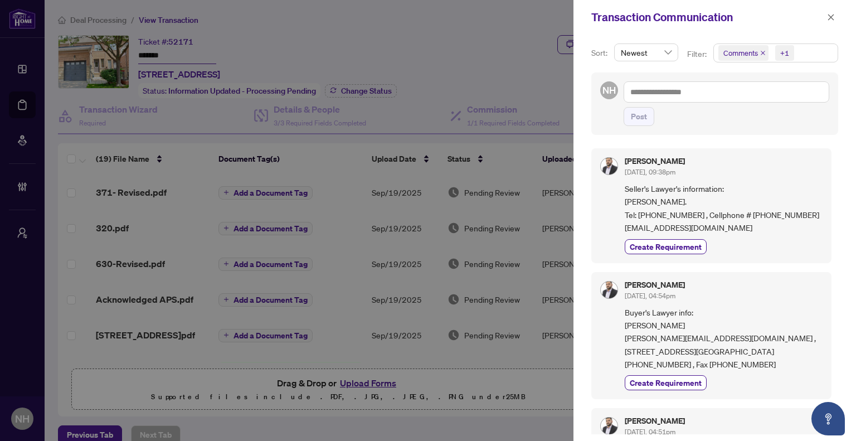
scroll to position [111, 0]
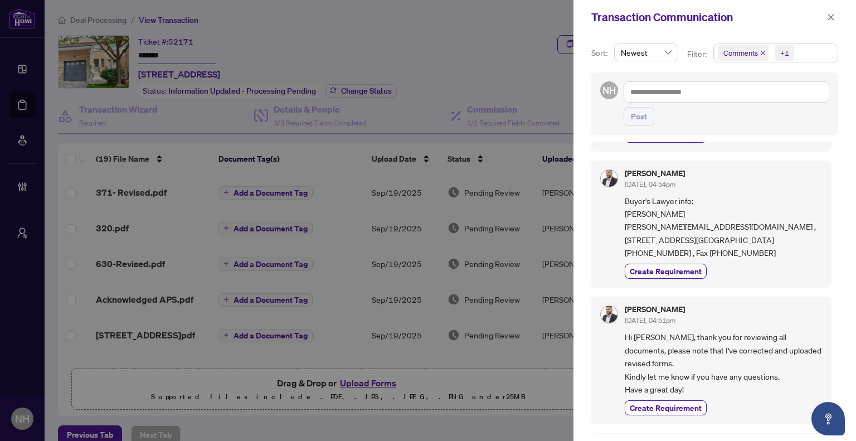
click at [760, 54] on icon "close" at bounding box center [763, 53] width 6 height 6
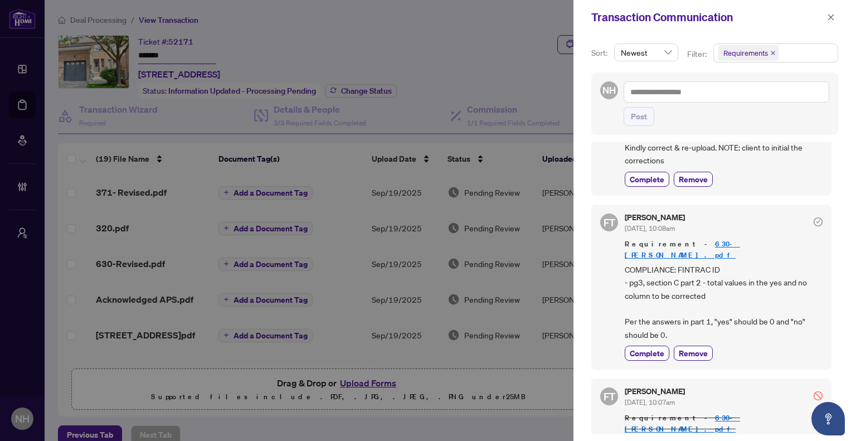
scroll to position [1085, 0]
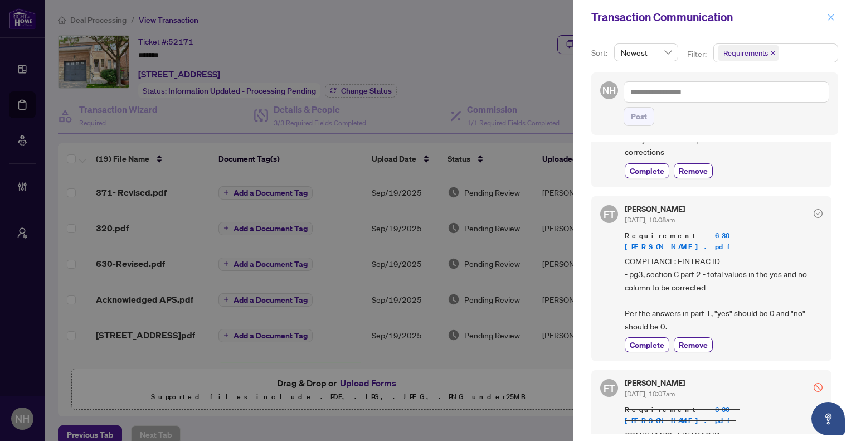
click at [831, 19] on icon "close" at bounding box center [831, 17] width 8 height 8
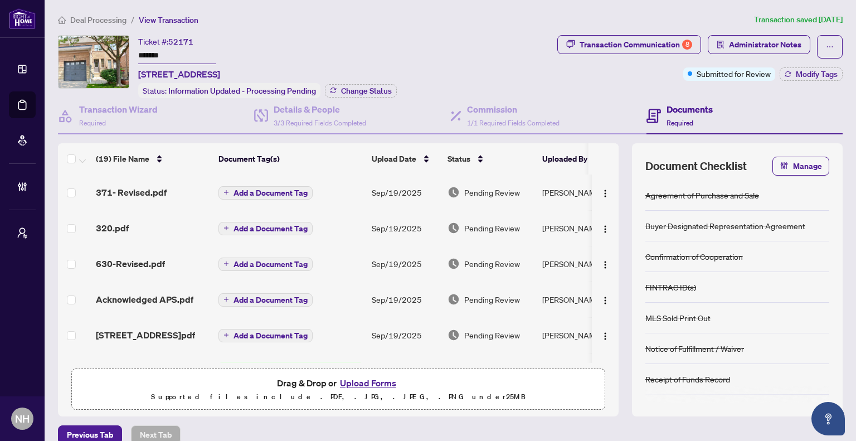
click at [120, 20] on span "Deal Processing" at bounding box center [98, 20] width 56 height 10
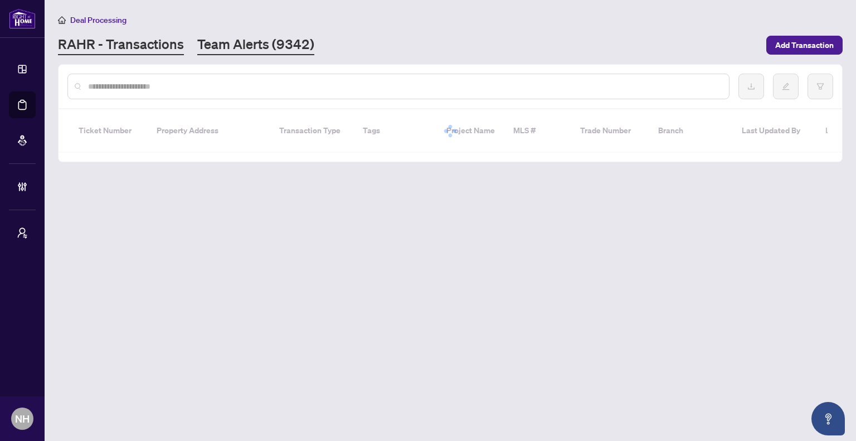
click at [217, 51] on link "Team Alerts (9342)" at bounding box center [255, 45] width 117 height 20
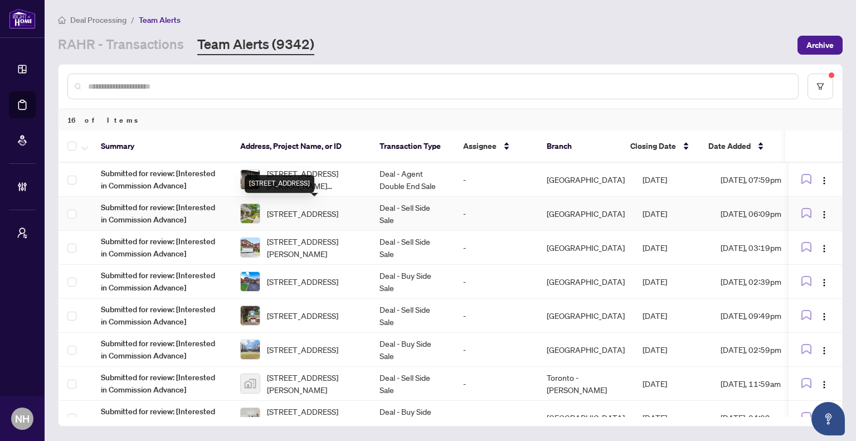
click at [338, 212] on span "30 Village Crt, Brampton, Ontario L6W 1A6, Canada" at bounding box center [302, 213] width 71 height 12
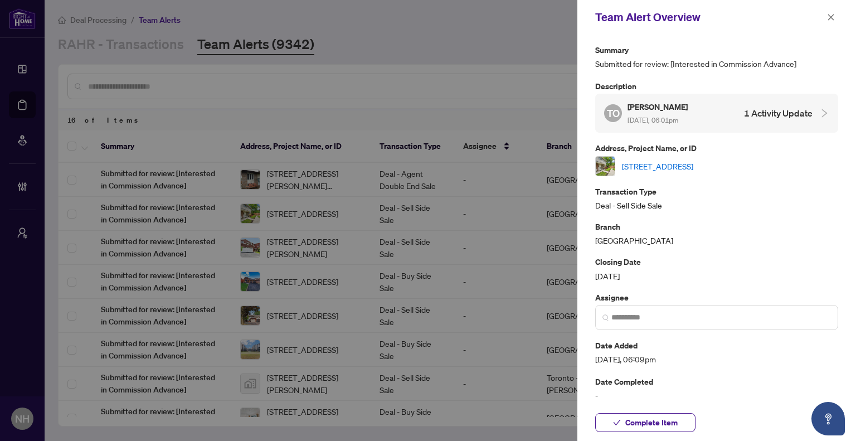
click at [693, 166] on link "30 Village Crt, Brampton, Ontario L6W 1A6, Canada" at bounding box center [657, 166] width 71 height 12
click at [829, 22] on span "button" at bounding box center [831, 17] width 8 height 18
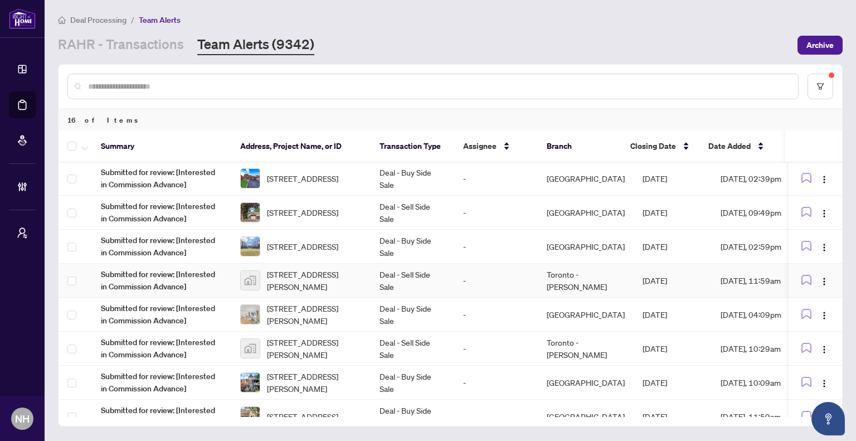
scroll to position [68, 0]
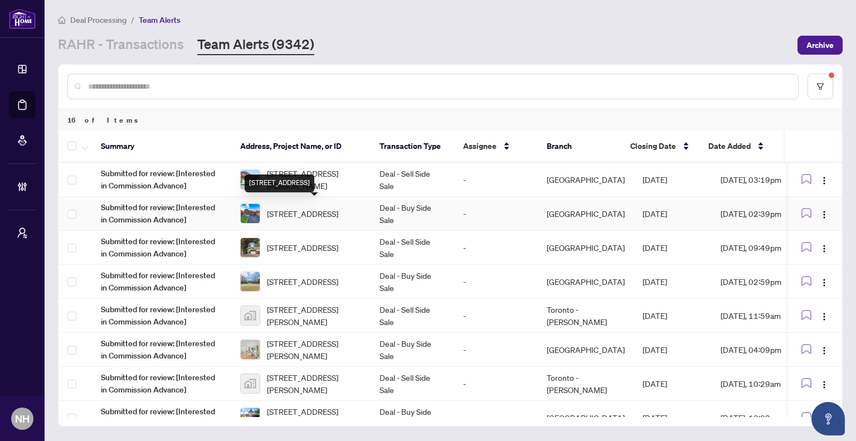
click at [330, 212] on span "[STREET_ADDRESS]" at bounding box center [302, 213] width 71 height 12
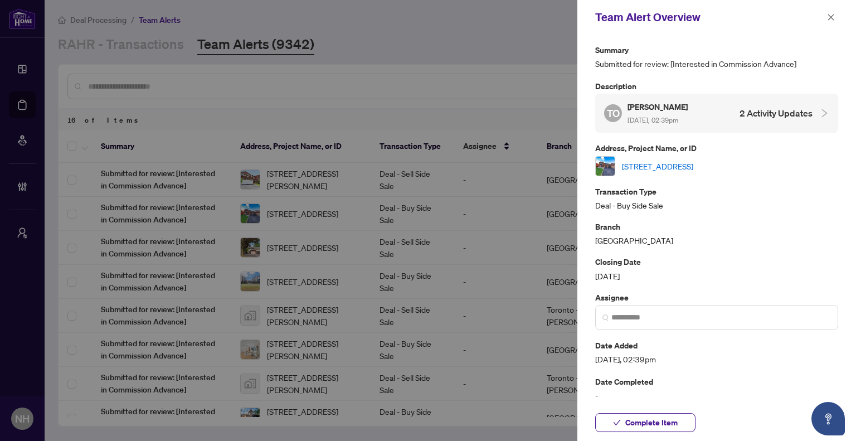
click at [693, 162] on link "[STREET_ADDRESS]" at bounding box center [657, 166] width 71 height 12
click at [829, 11] on span "button" at bounding box center [831, 17] width 8 height 18
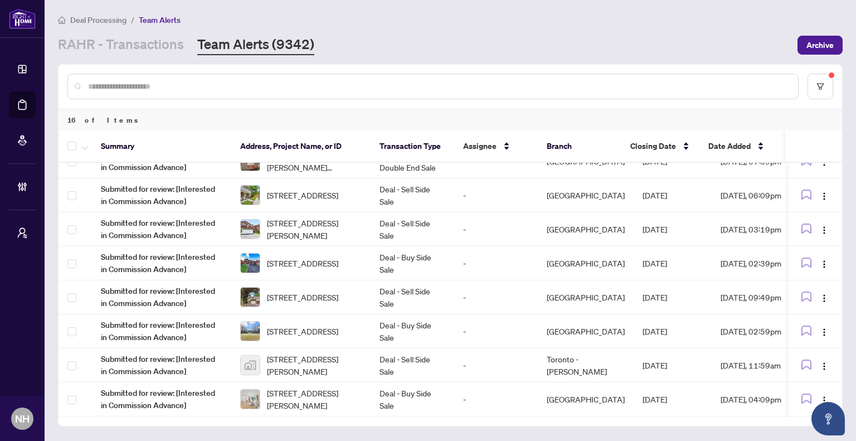
scroll to position [0, 0]
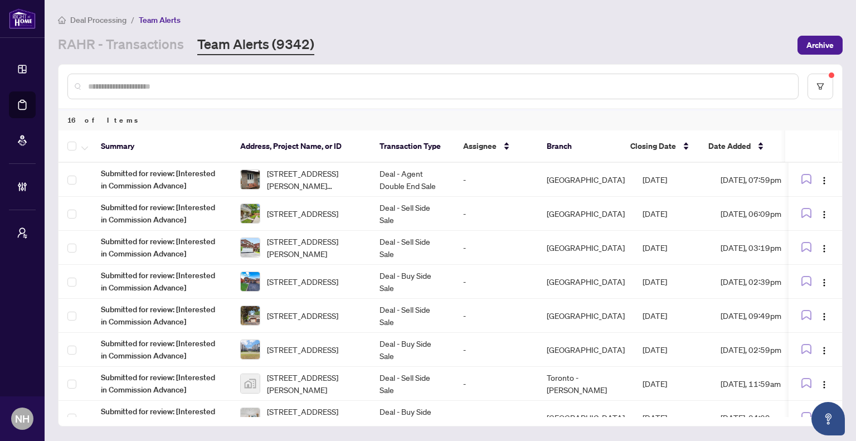
click at [145, 29] on div "Deal Processing / Team Alerts RAHR - Transactions Team Alerts (9342) Archive" at bounding box center [450, 34] width 784 height 42
click at [149, 40] on link "RAHR - Transactions" at bounding box center [121, 45] width 126 height 20
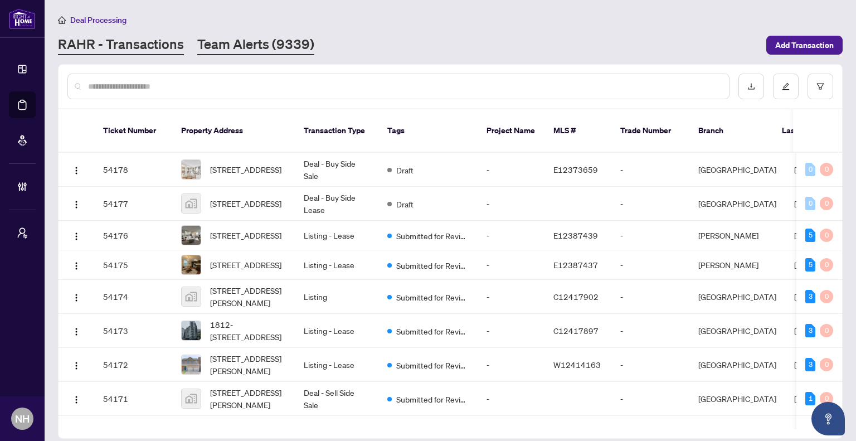
click at [260, 51] on link "Team Alerts (9339)" at bounding box center [255, 45] width 117 height 20
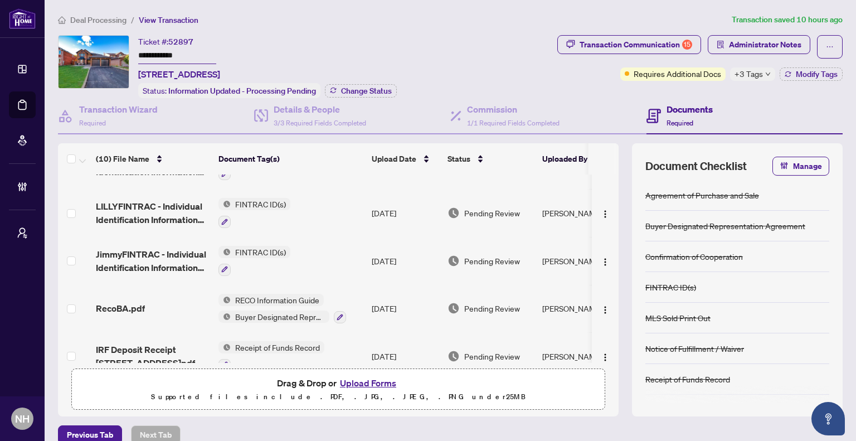
scroll to position [62, 0]
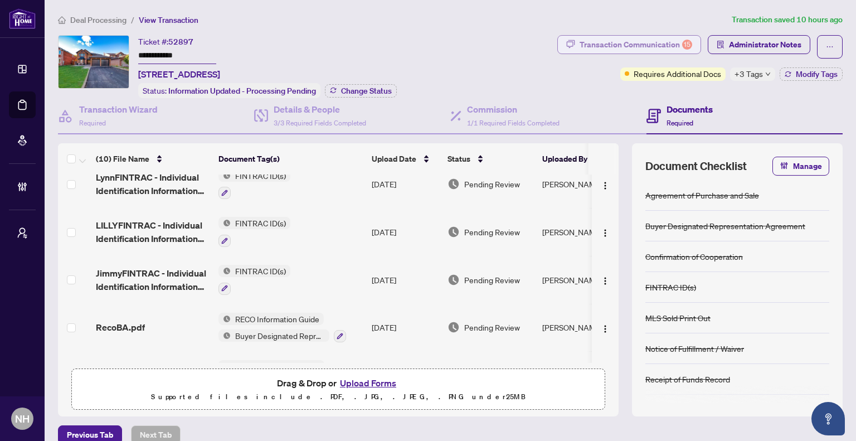
click at [642, 40] on div "Transaction Communication 15" at bounding box center [635, 45] width 113 height 18
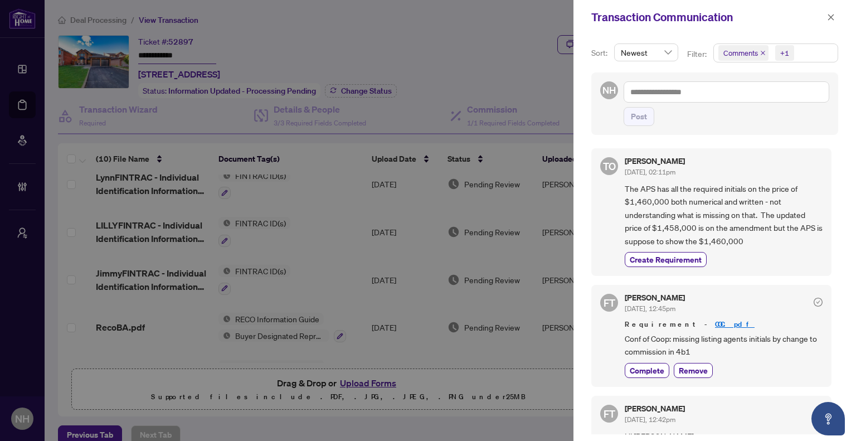
click at [764, 52] on icon "close" at bounding box center [763, 53] width 6 height 6
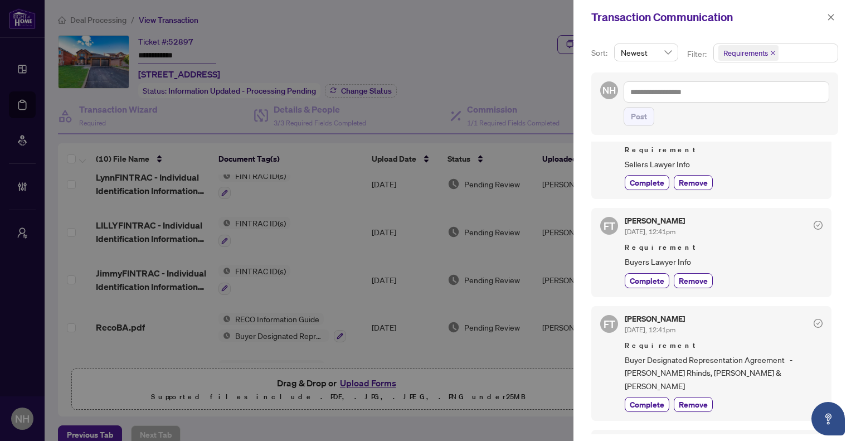
scroll to position [167, 0]
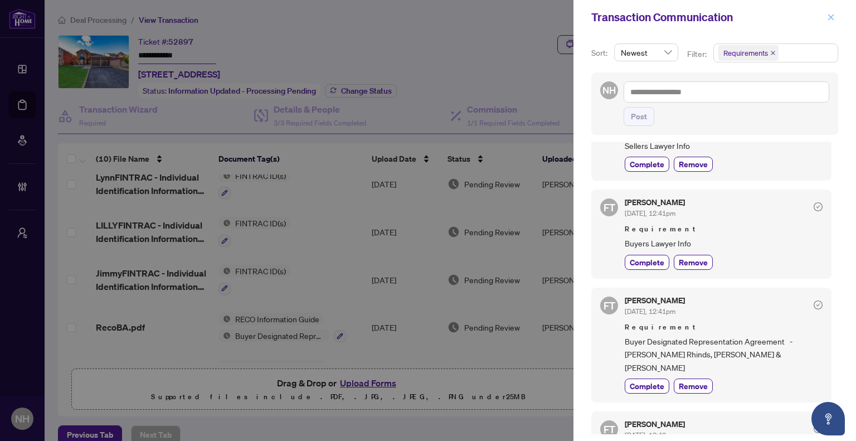
click at [832, 18] on icon "close" at bounding box center [831, 17] width 6 height 6
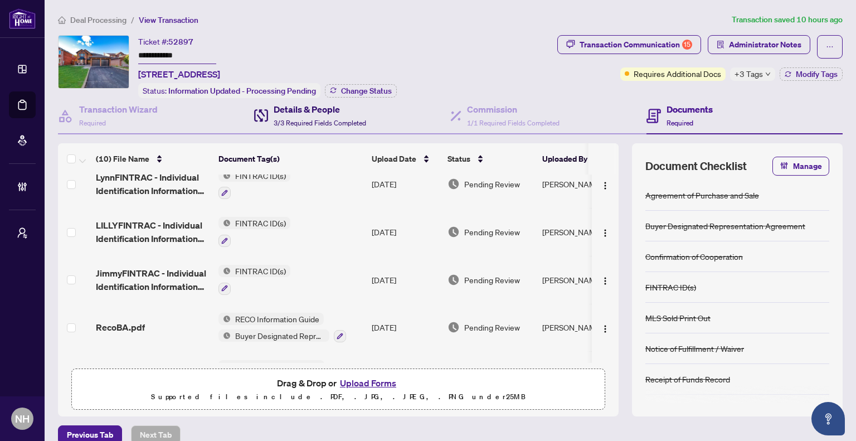
click at [331, 119] on span "3/3 Required Fields Completed" at bounding box center [319, 123] width 92 height 8
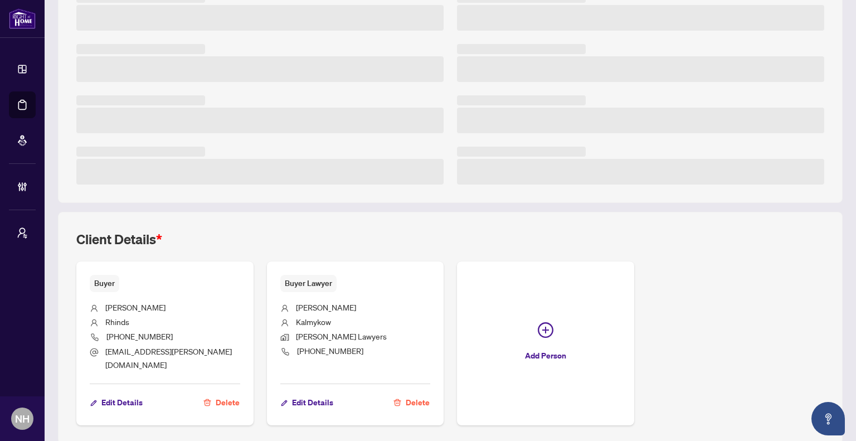
scroll to position [229, 0]
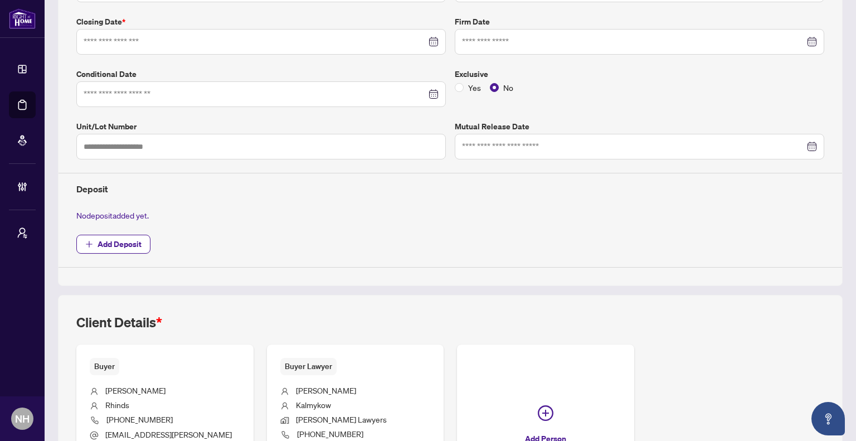
type input "**********"
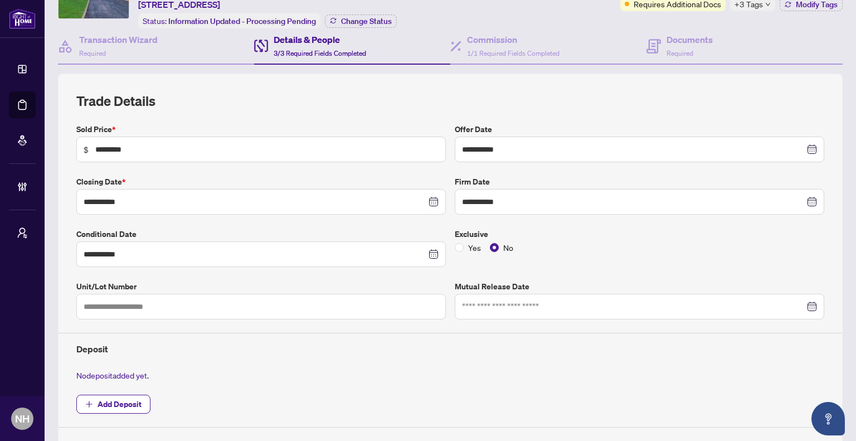
scroll to position [0, 0]
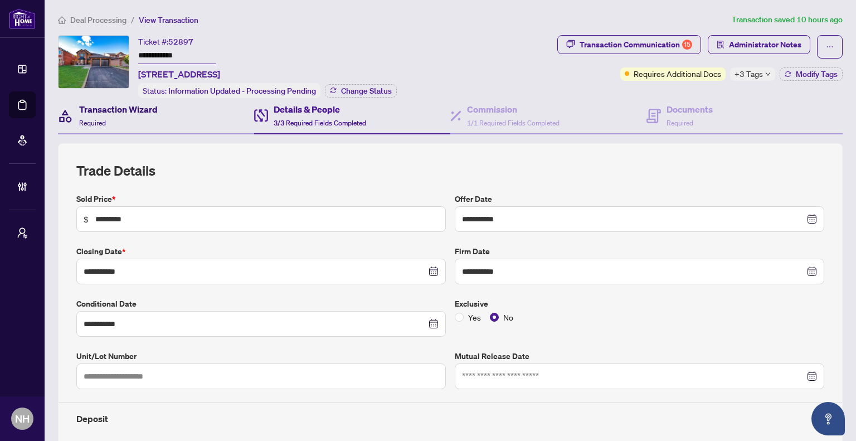
click at [129, 109] on h4 "Transaction Wizard" at bounding box center [118, 108] width 79 height 13
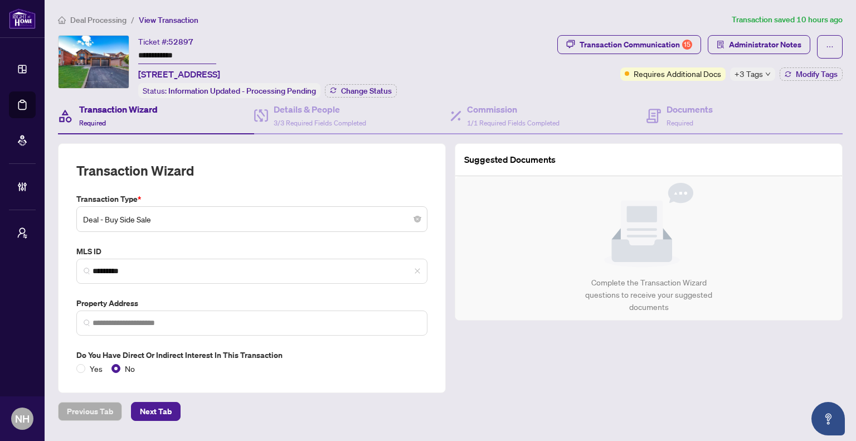
type input "**********"
